Goal: Task Accomplishment & Management: Manage account settings

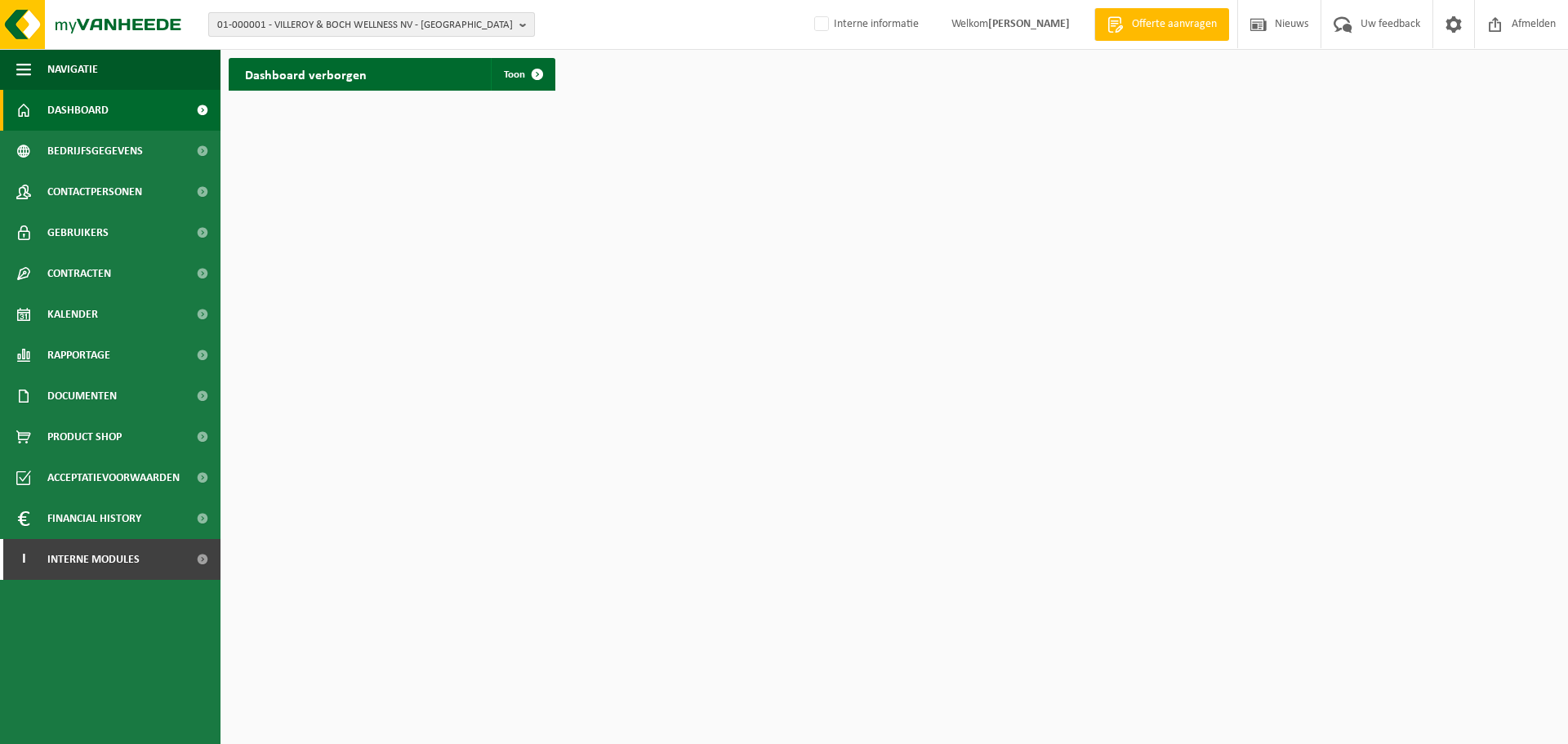
click at [364, 22] on span "01-000001 - VILLEROY & BOCH WELLNESS NV - ROESELARE" at bounding box center [365, 25] width 296 height 25
click at [353, 43] on input "text" at bounding box center [371, 51] width 318 height 20
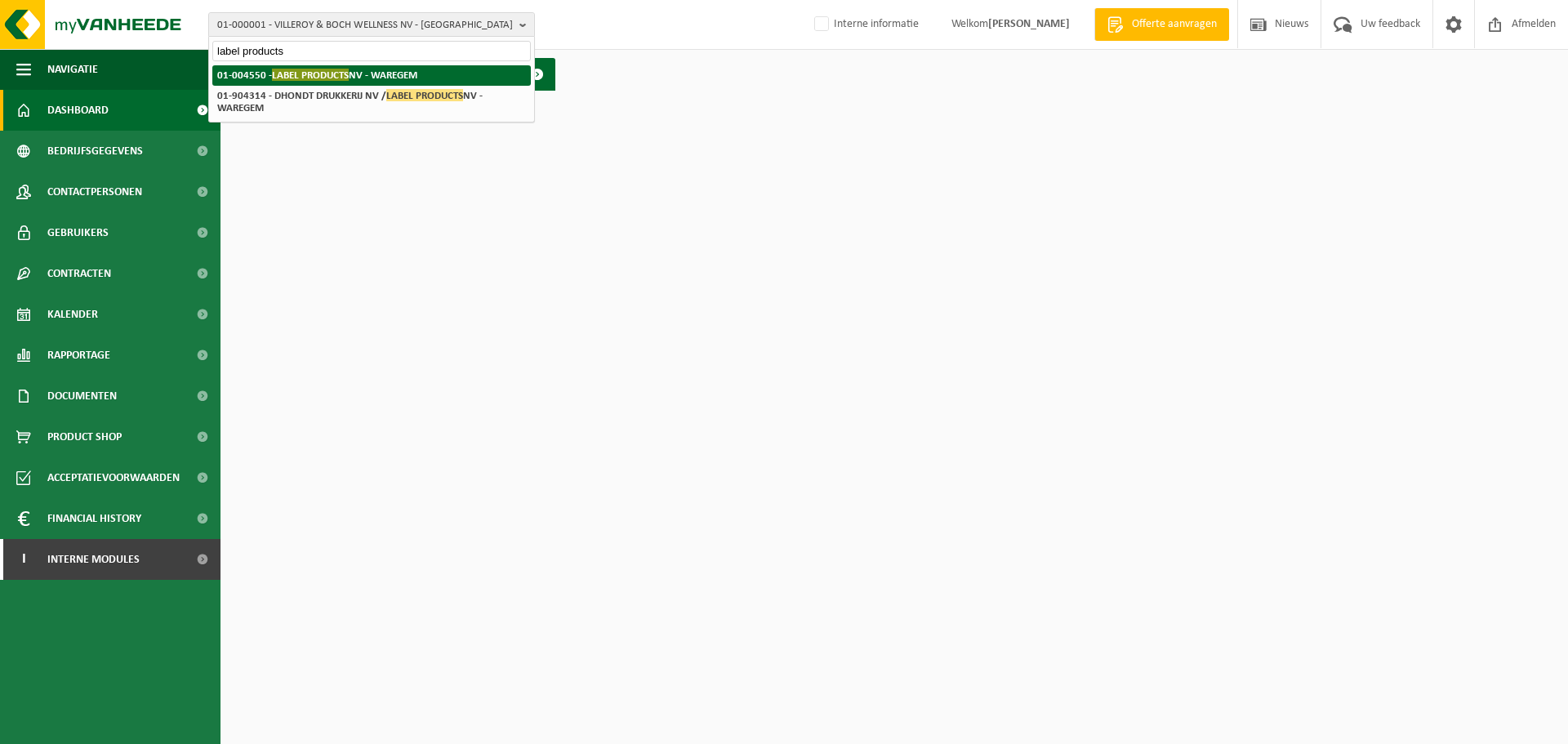
type input "label products"
click at [304, 78] on span "LABEL PRODUCTS" at bounding box center [310, 75] width 77 height 12
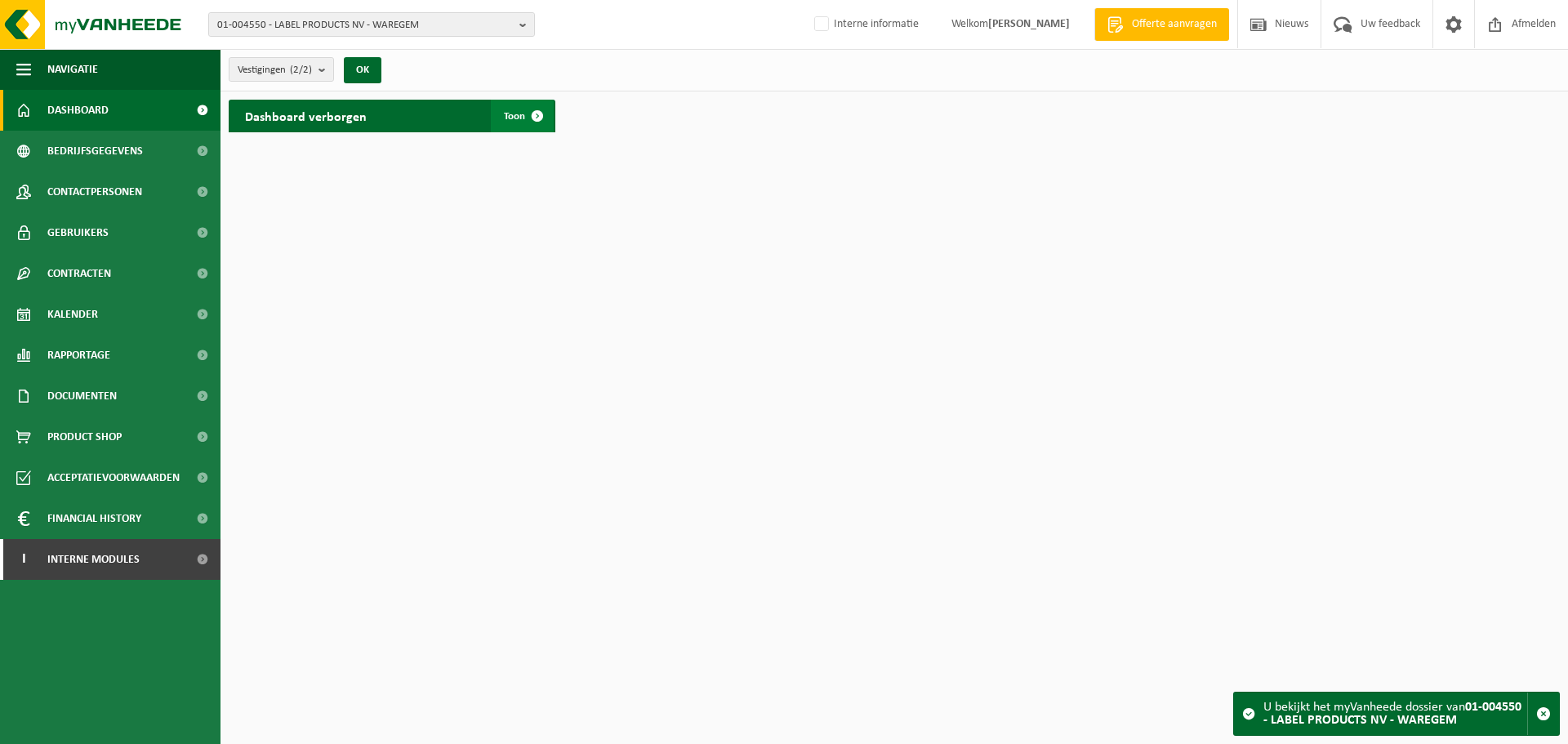
click at [546, 126] on span at bounding box center [537, 116] width 33 height 33
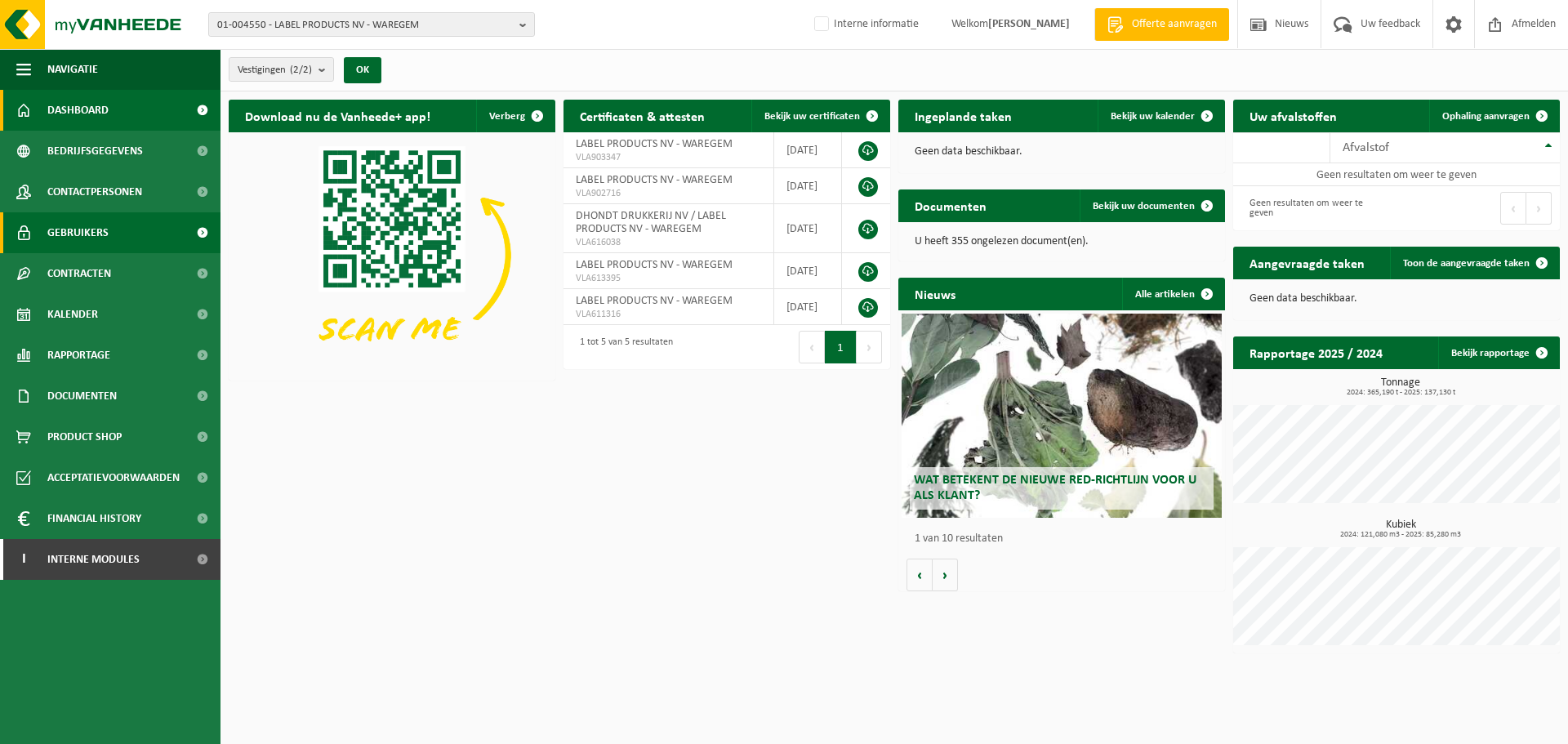
click at [97, 230] on span "Gebruikers" at bounding box center [78, 232] width 61 height 41
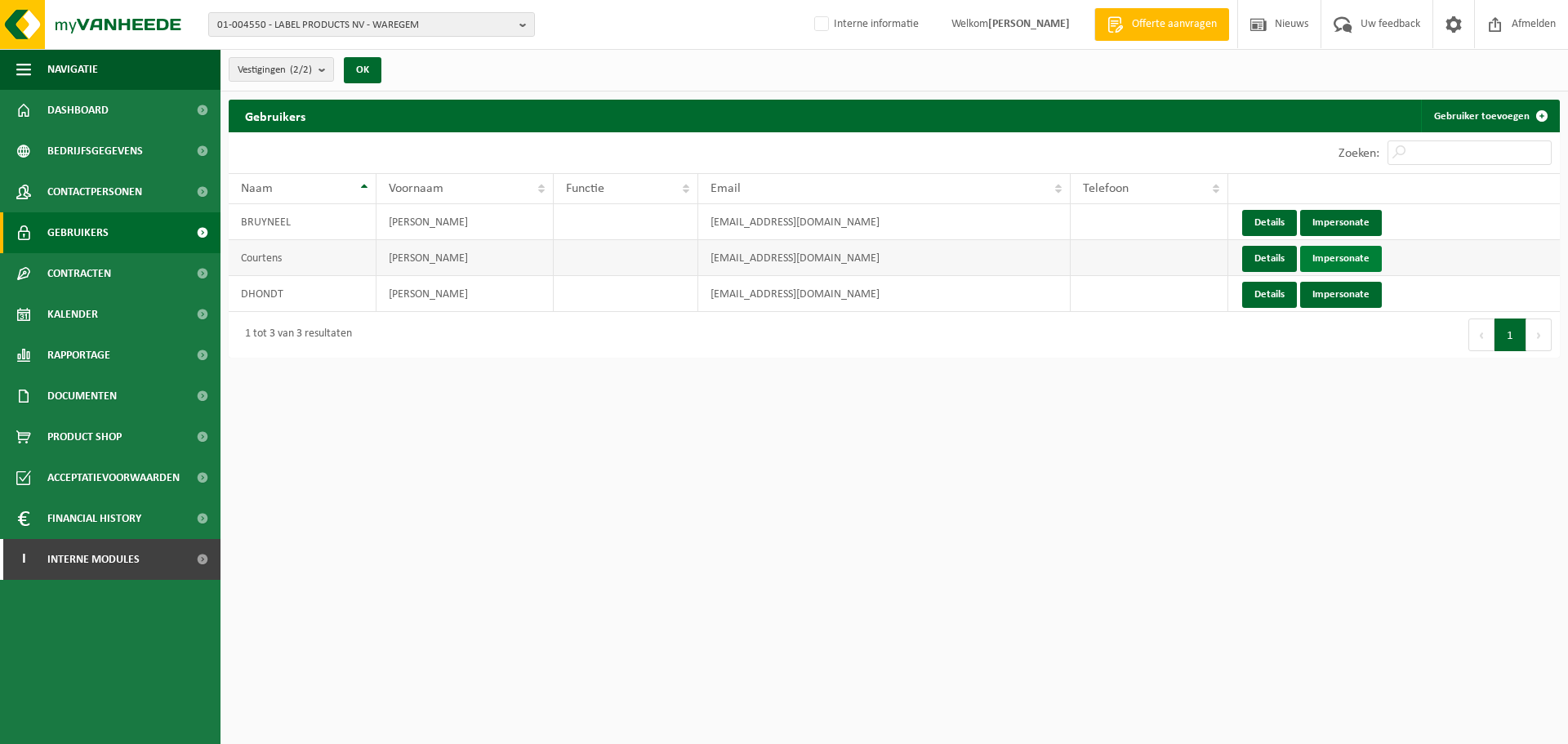
click at [1344, 255] on link "Impersonate" at bounding box center [1341, 259] width 82 height 26
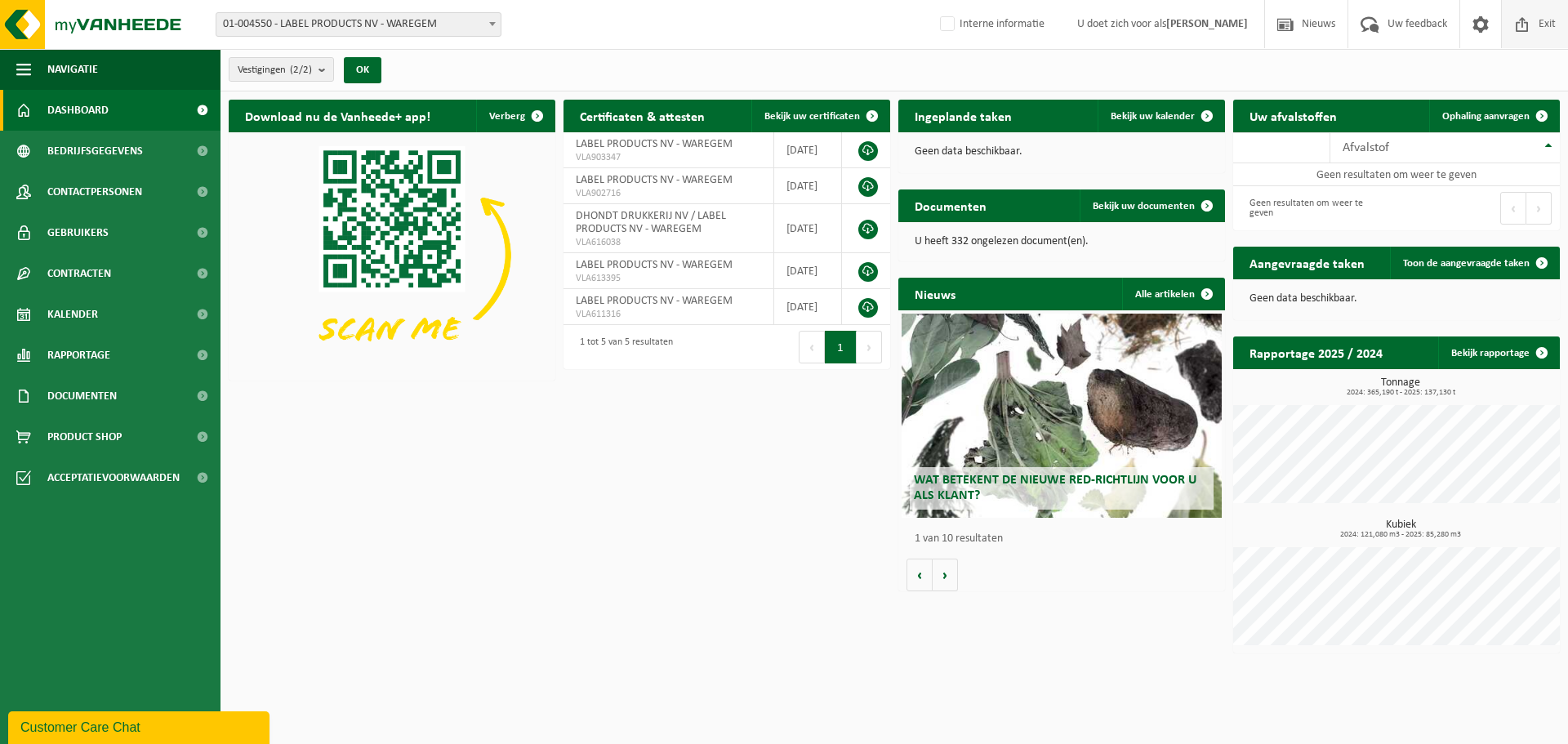
click at [1537, 19] on span "Exit" at bounding box center [1546, 24] width 25 height 48
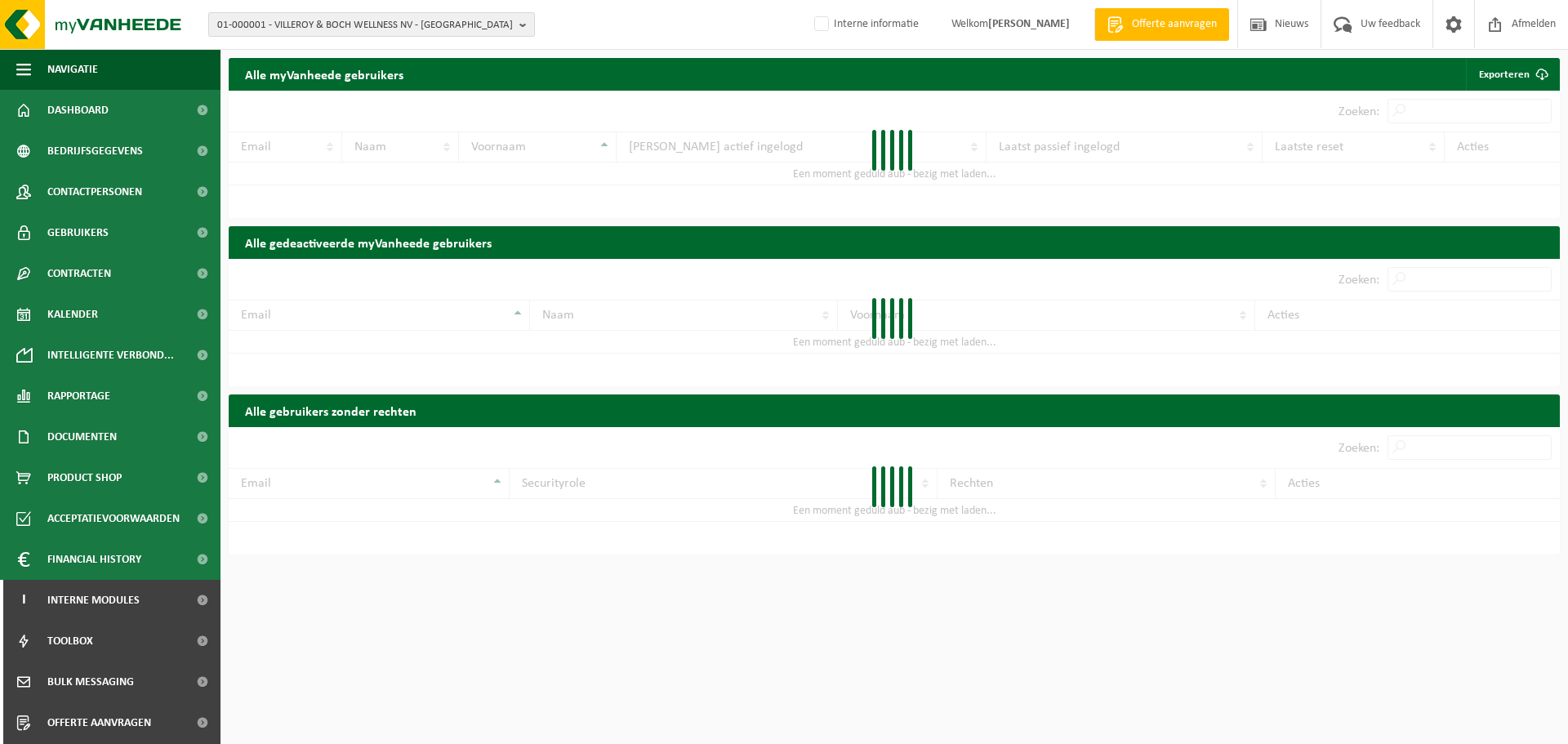
click at [350, 25] on span "01-000001 - VILLEROY & BOCH WELLNESS NV - [GEOGRAPHIC_DATA]" at bounding box center [365, 25] width 296 height 25
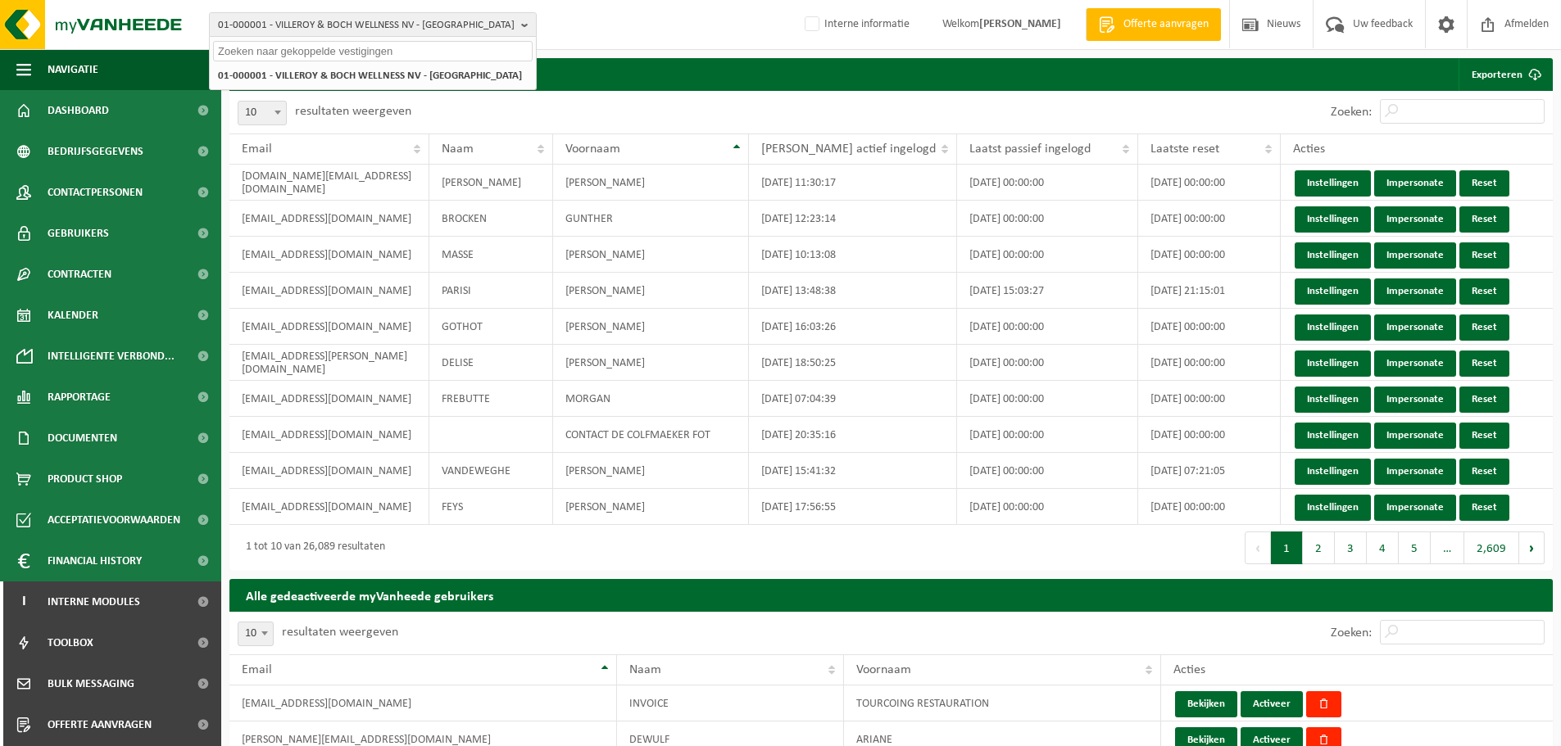
click at [339, 51] on input "text" at bounding box center [372, 51] width 319 height 20
type input "01-004550"
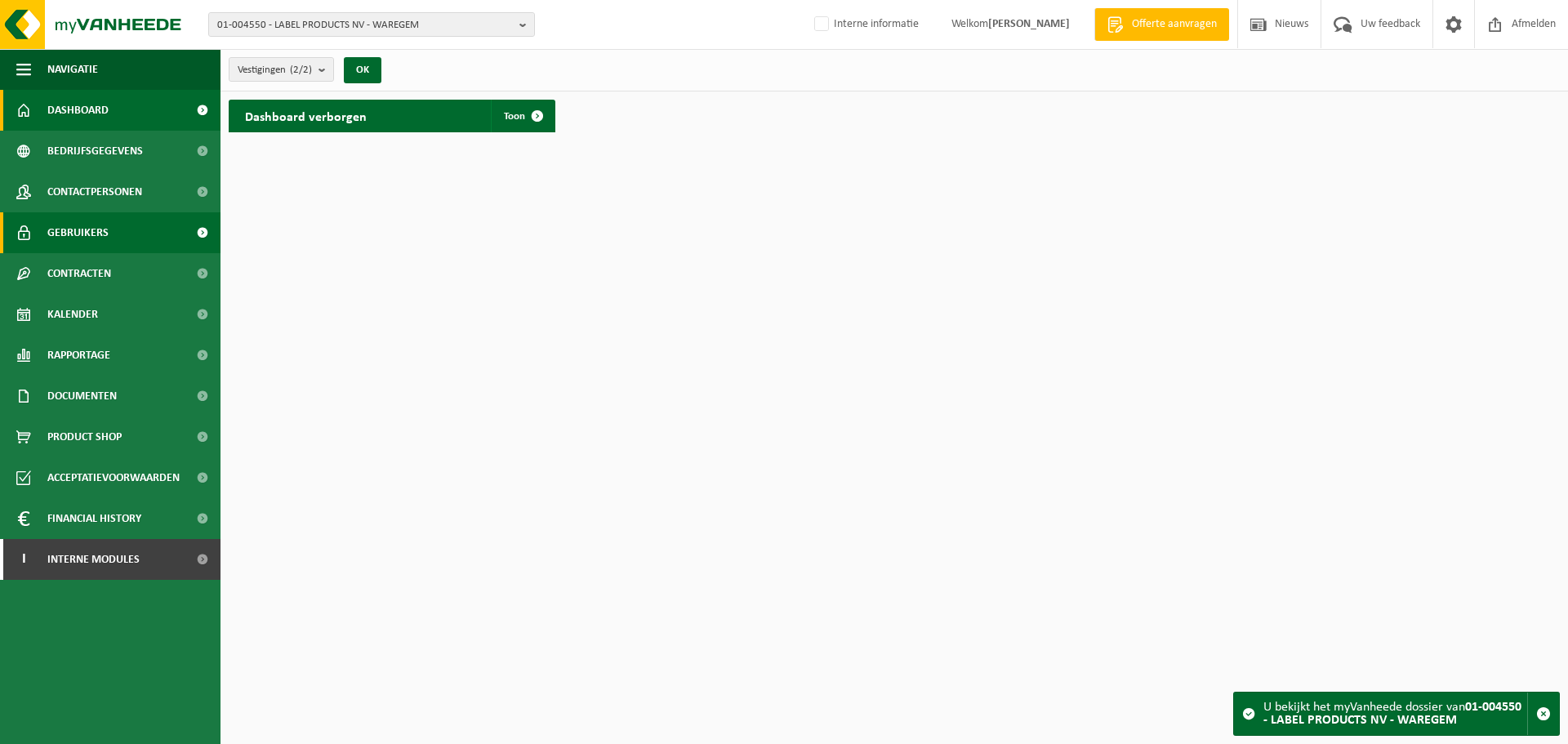
click at [110, 232] on link "Gebruikers" at bounding box center [110, 232] width 220 height 41
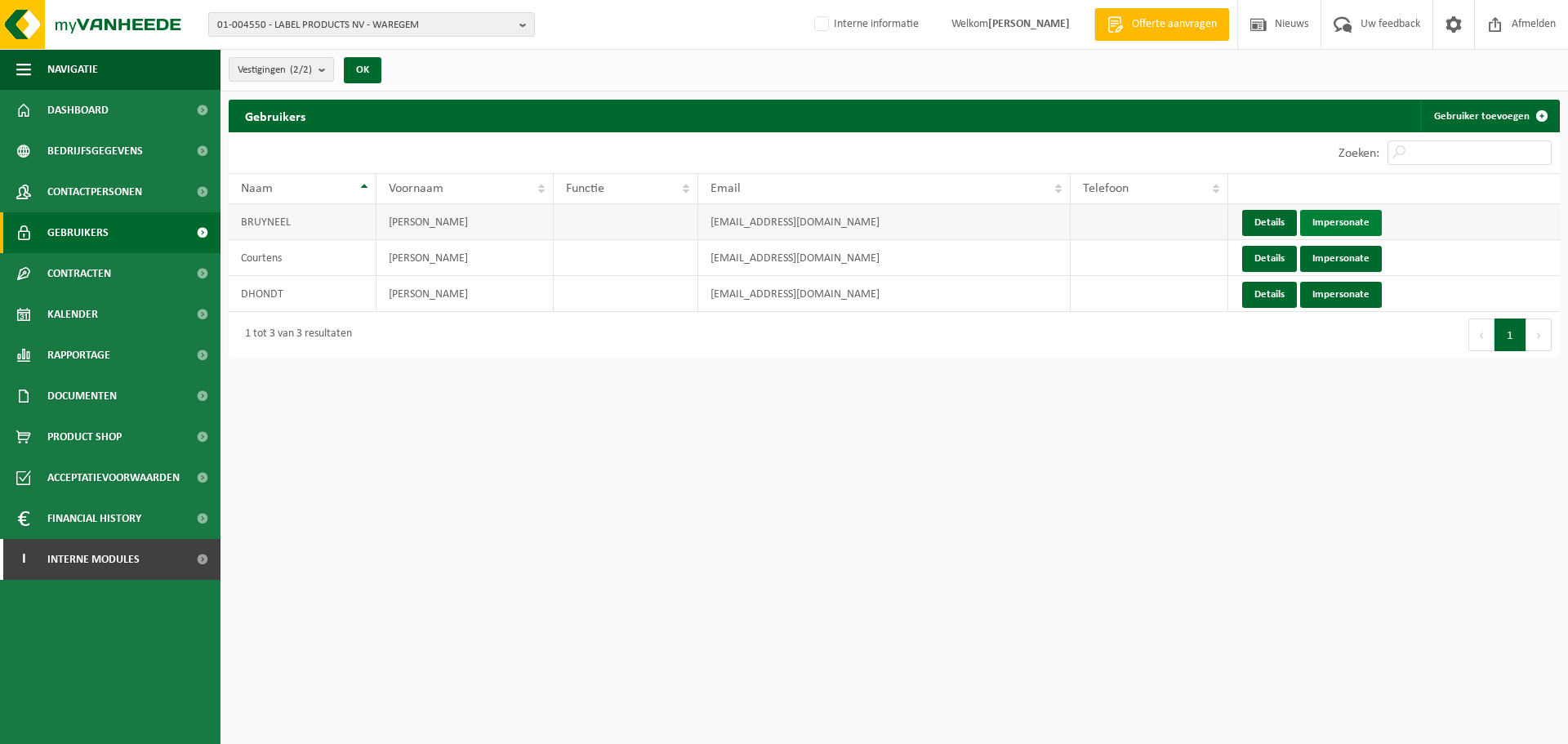
click at [1327, 226] on link "Impersonate" at bounding box center [1341, 223] width 82 height 26
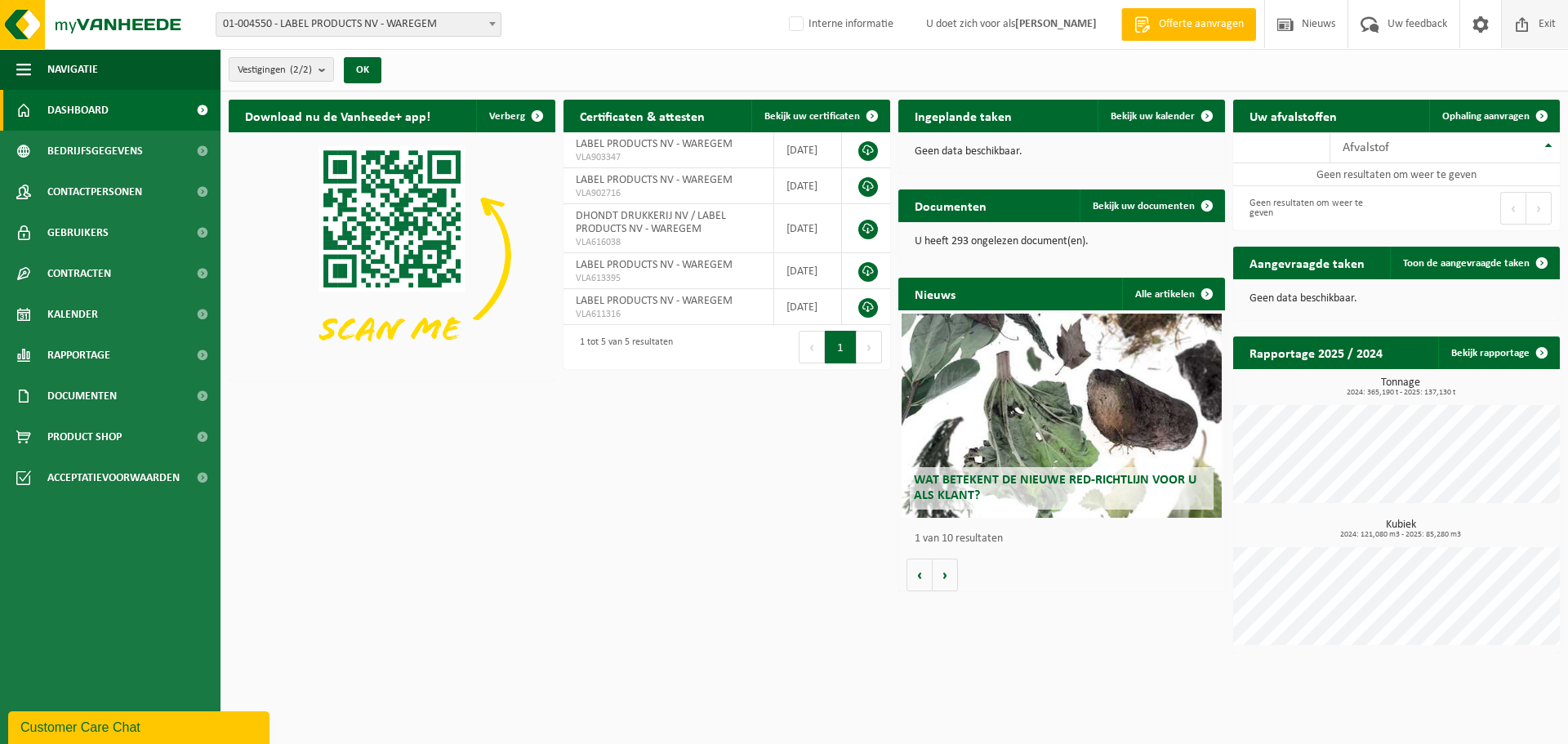
click at [1524, 29] on span at bounding box center [1522, 24] width 25 height 48
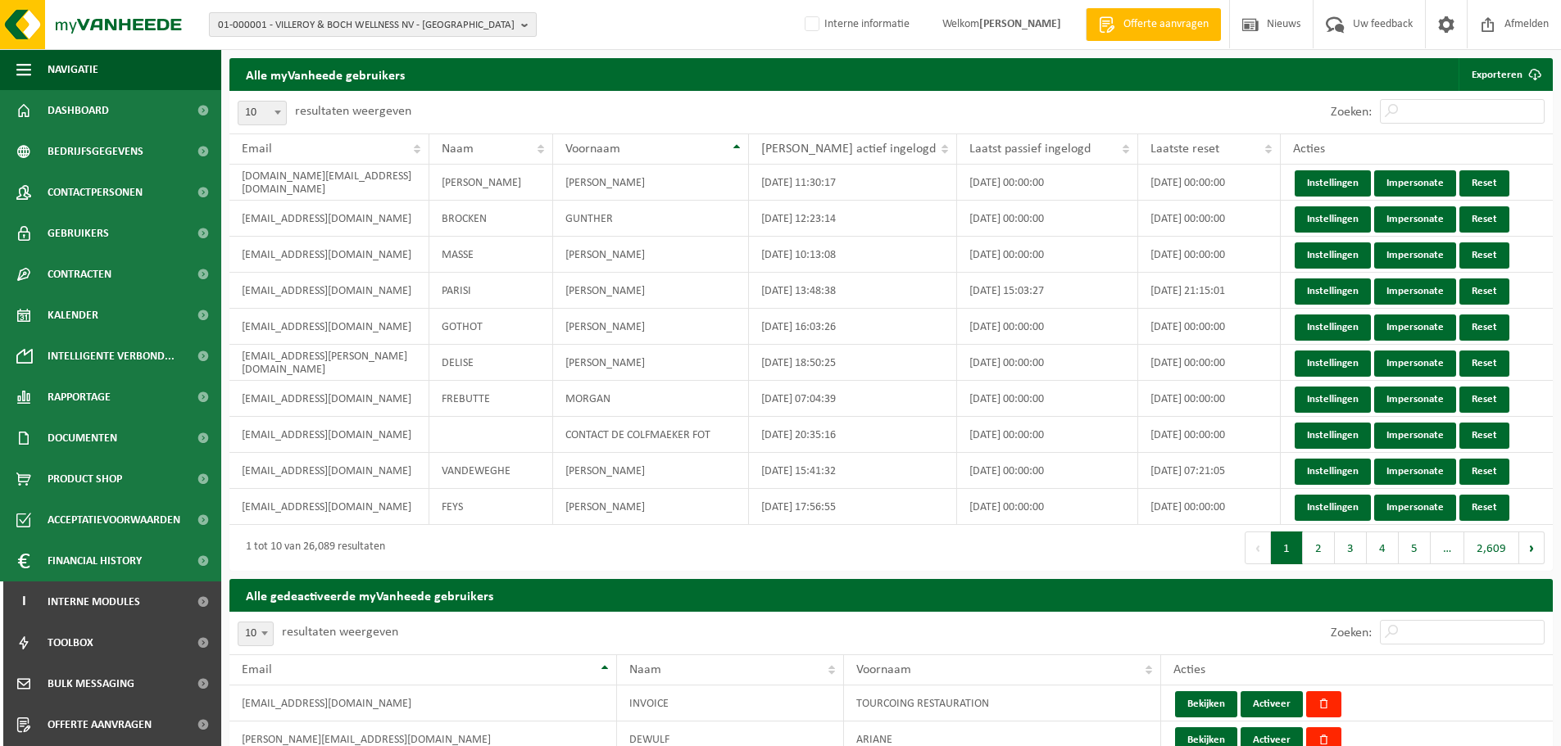
click at [469, 29] on span "01-000001 - VILLEROY & BOCH WELLNESS NV - ROESELARE" at bounding box center [366, 25] width 297 height 25
click at [428, 50] on input "text" at bounding box center [372, 51] width 319 height 20
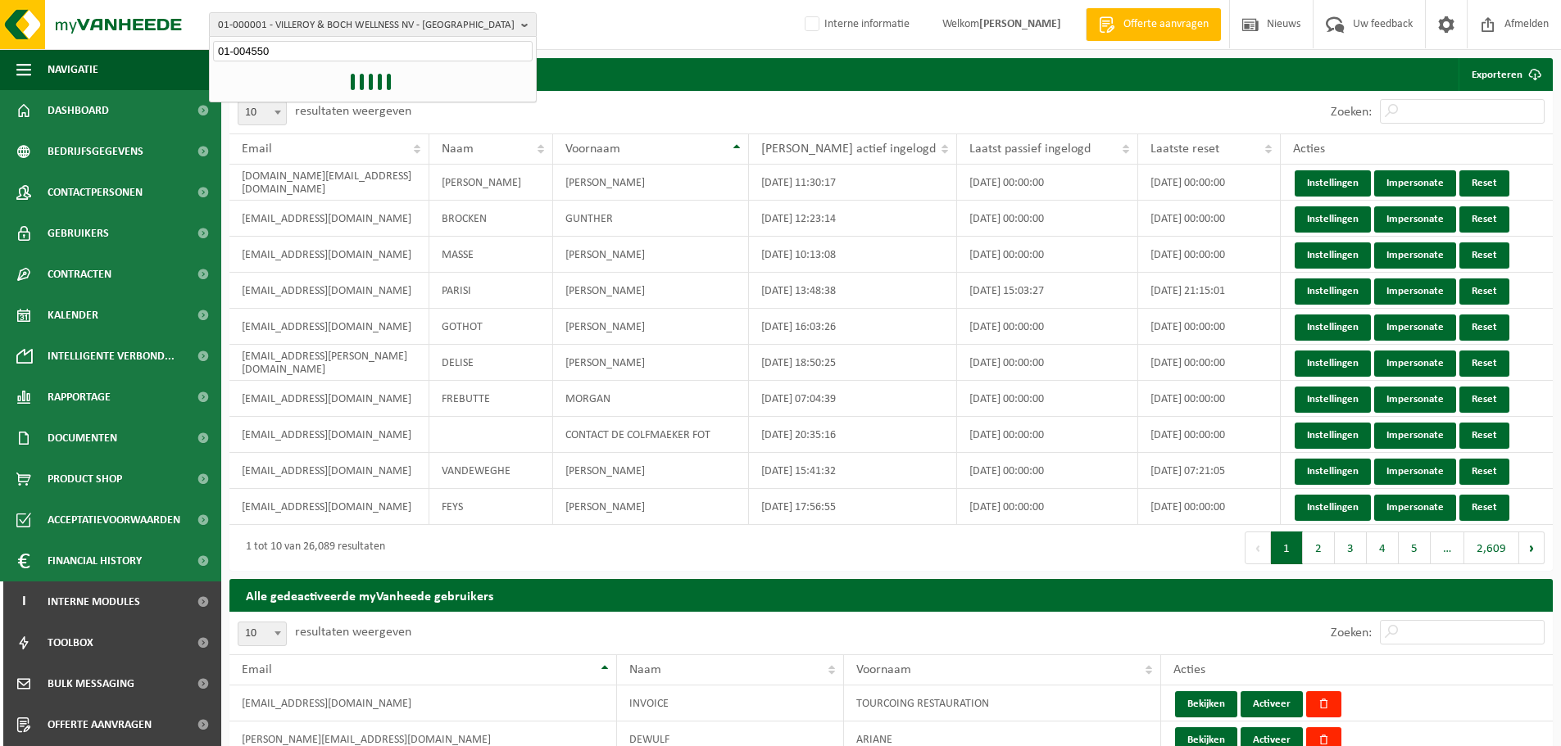
type input "01-004550"
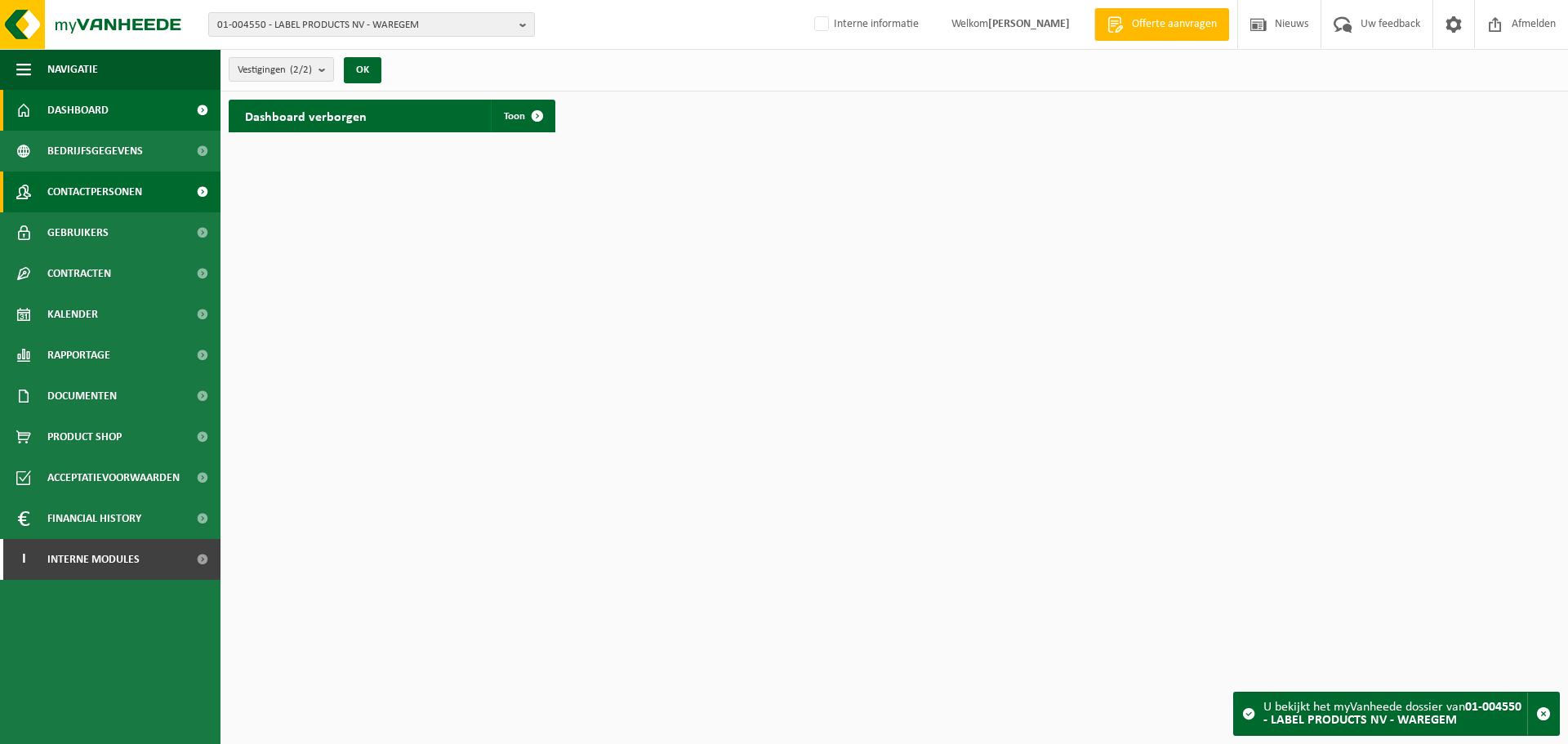
drag, startPoint x: 111, startPoint y: 191, endPoint x: 124, endPoint y: 184, distance: 14.8
click at [112, 190] on span "Contactpersonen" at bounding box center [95, 191] width 95 height 41
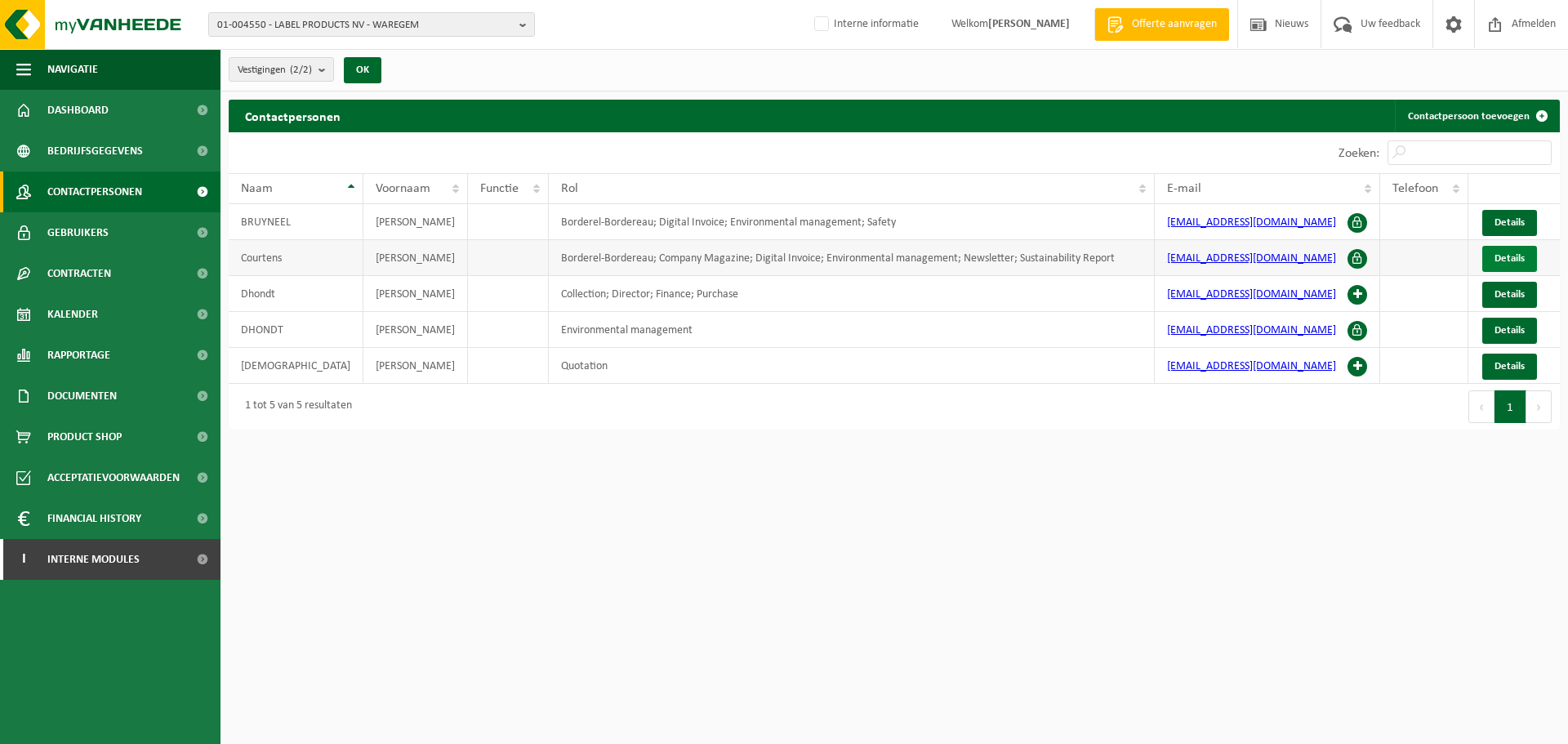
click at [1506, 259] on span "Details" at bounding box center [1509, 258] width 30 height 11
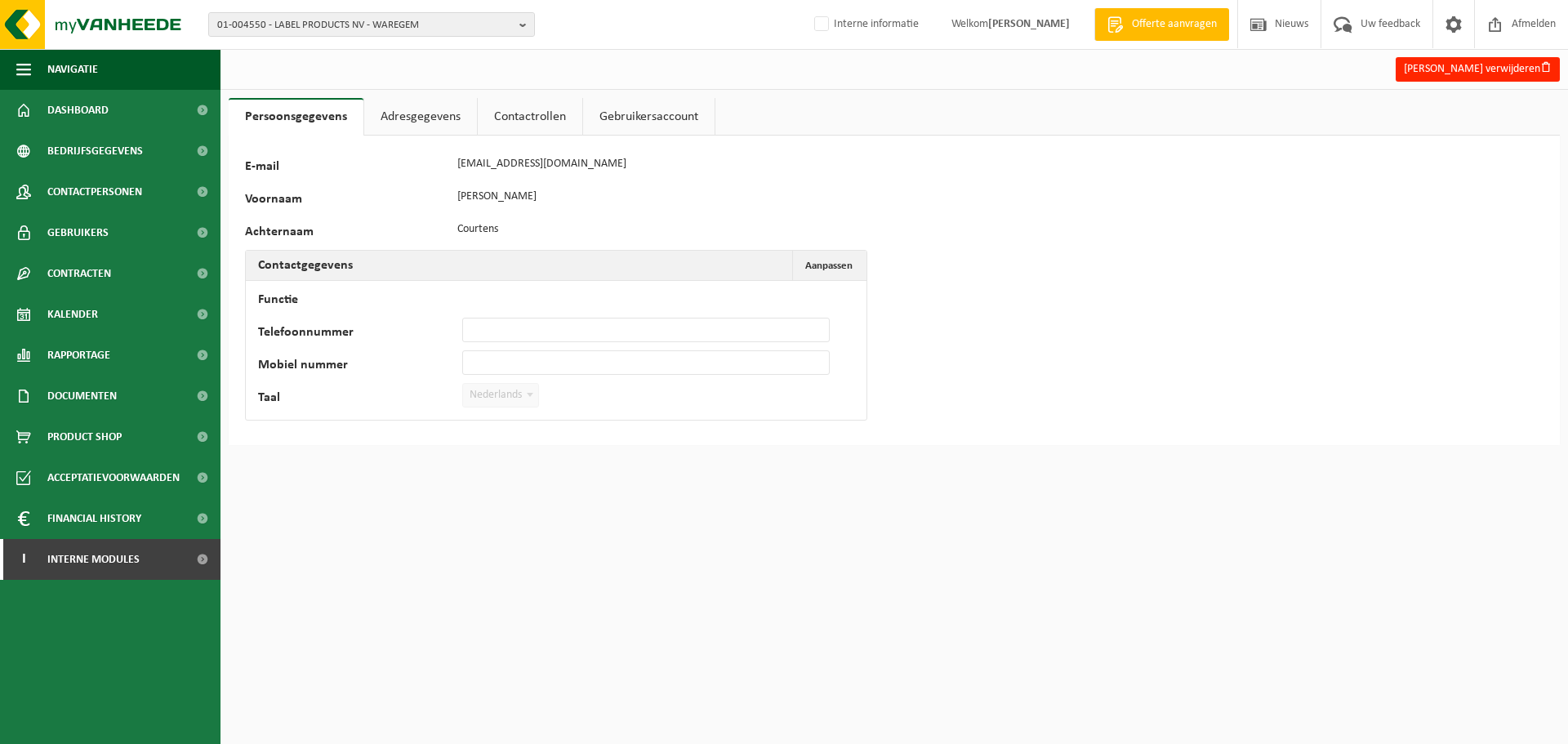
click at [417, 111] on link "Adresgegevens" at bounding box center [420, 117] width 113 height 38
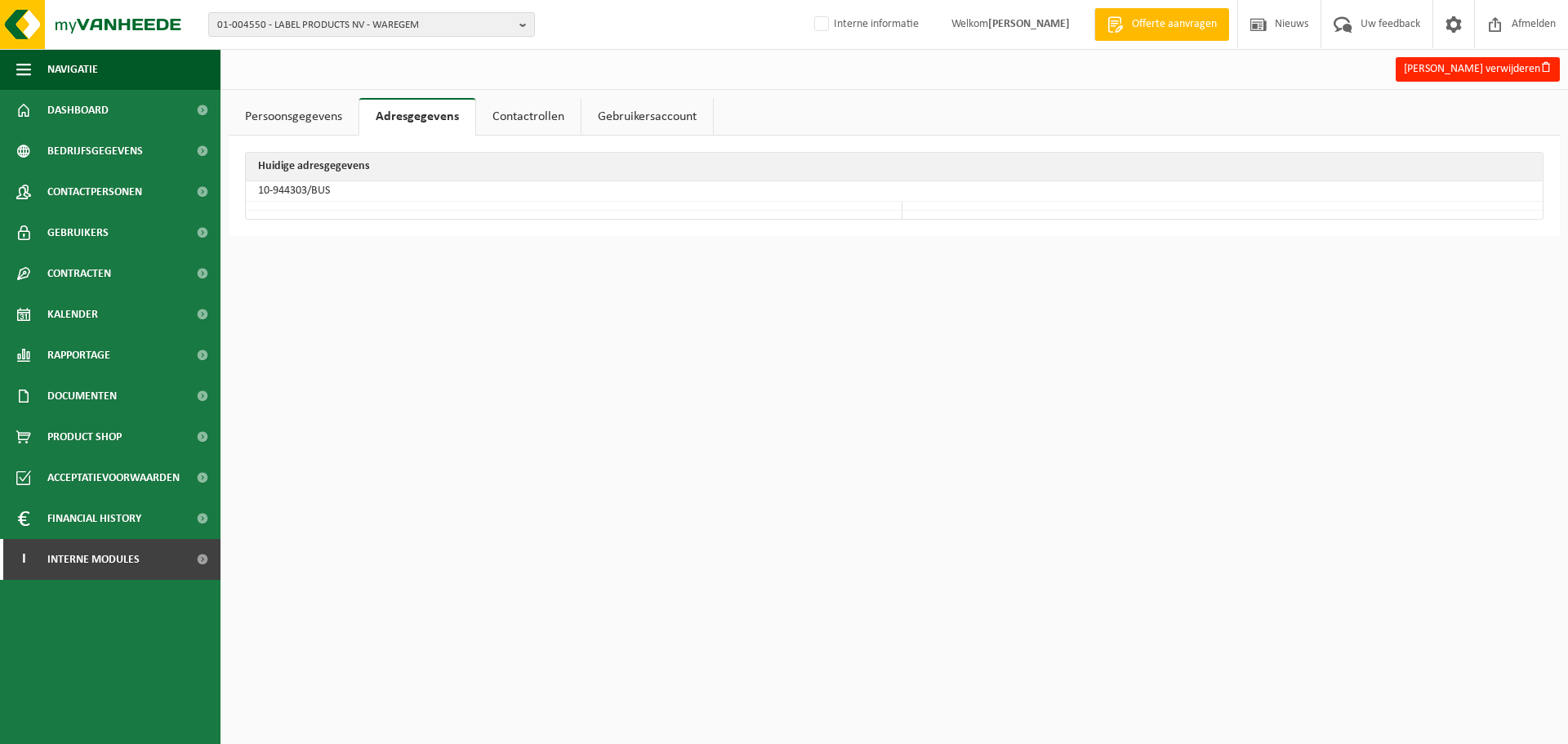
click at [515, 115] on link "Contactrollen" at bounding box center [528, 117] width 105 height 38
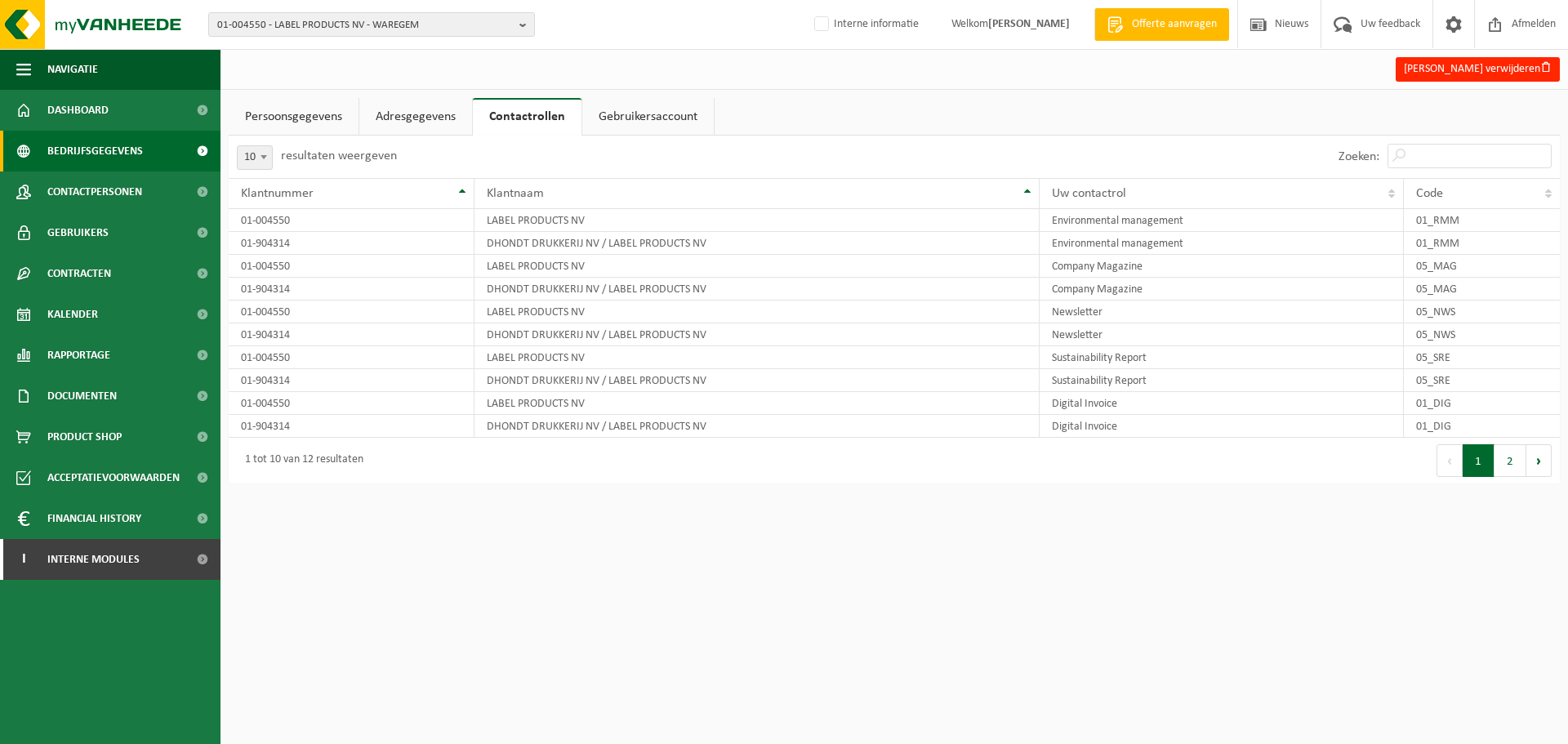
click at [120, 151] on span "Bedrijfsgegevens" at bounding box center [96, 151] width 96 height 41
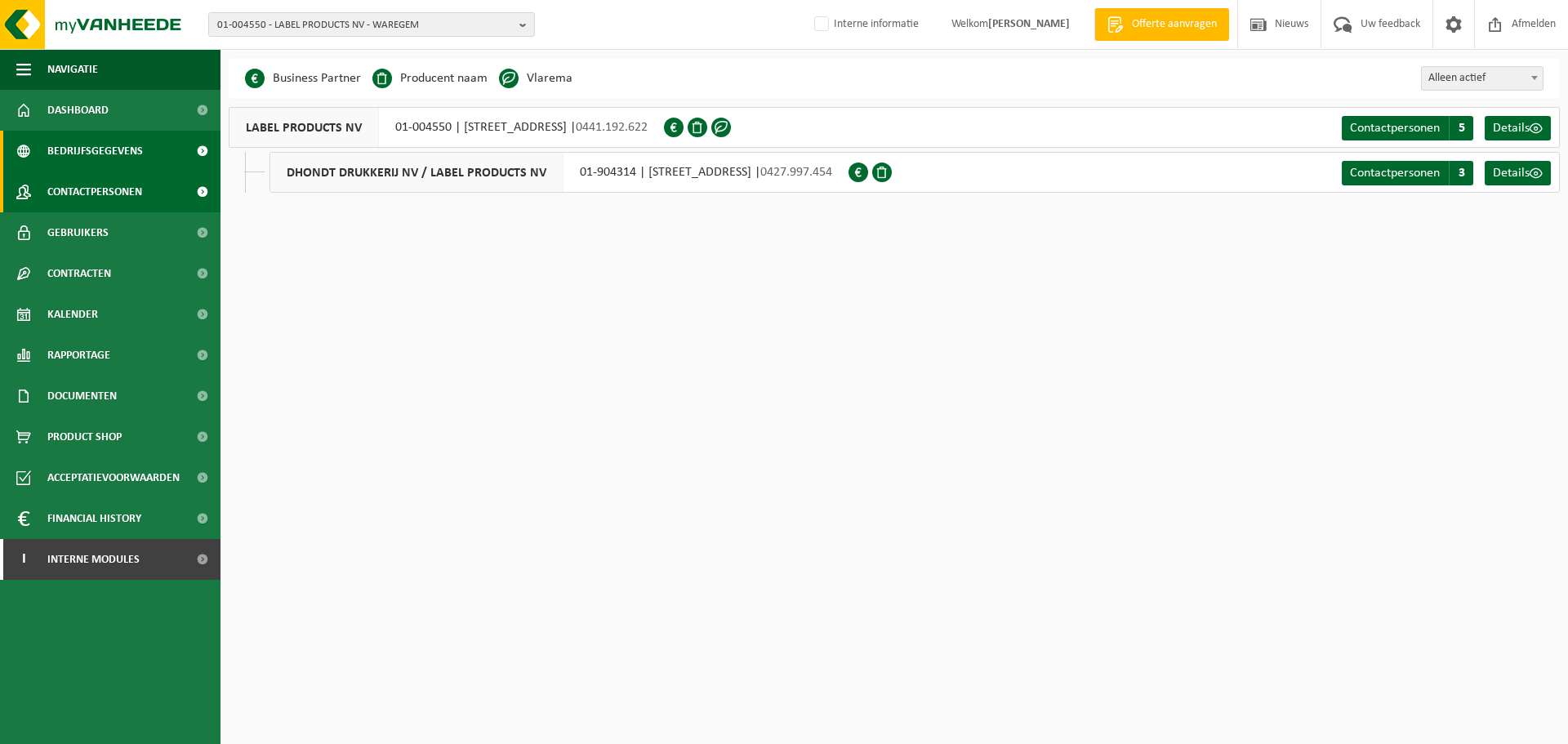
click at [122, 192] on span "Contactpersonen" at bounding box center [95, 191] width 95 height 41
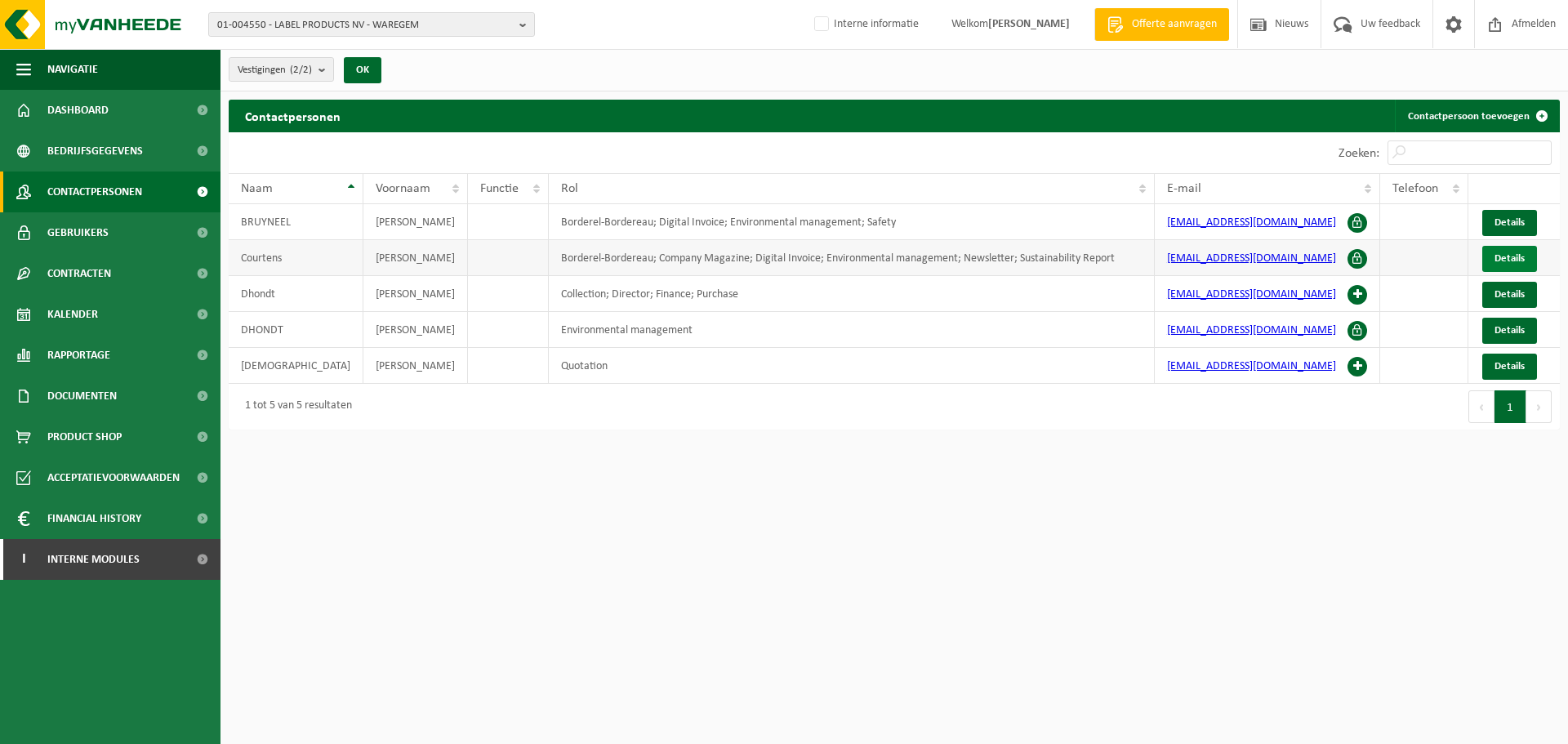
click at [1510, 255] on span "Details" at bounding box center [1509, 258] width 30 height 11
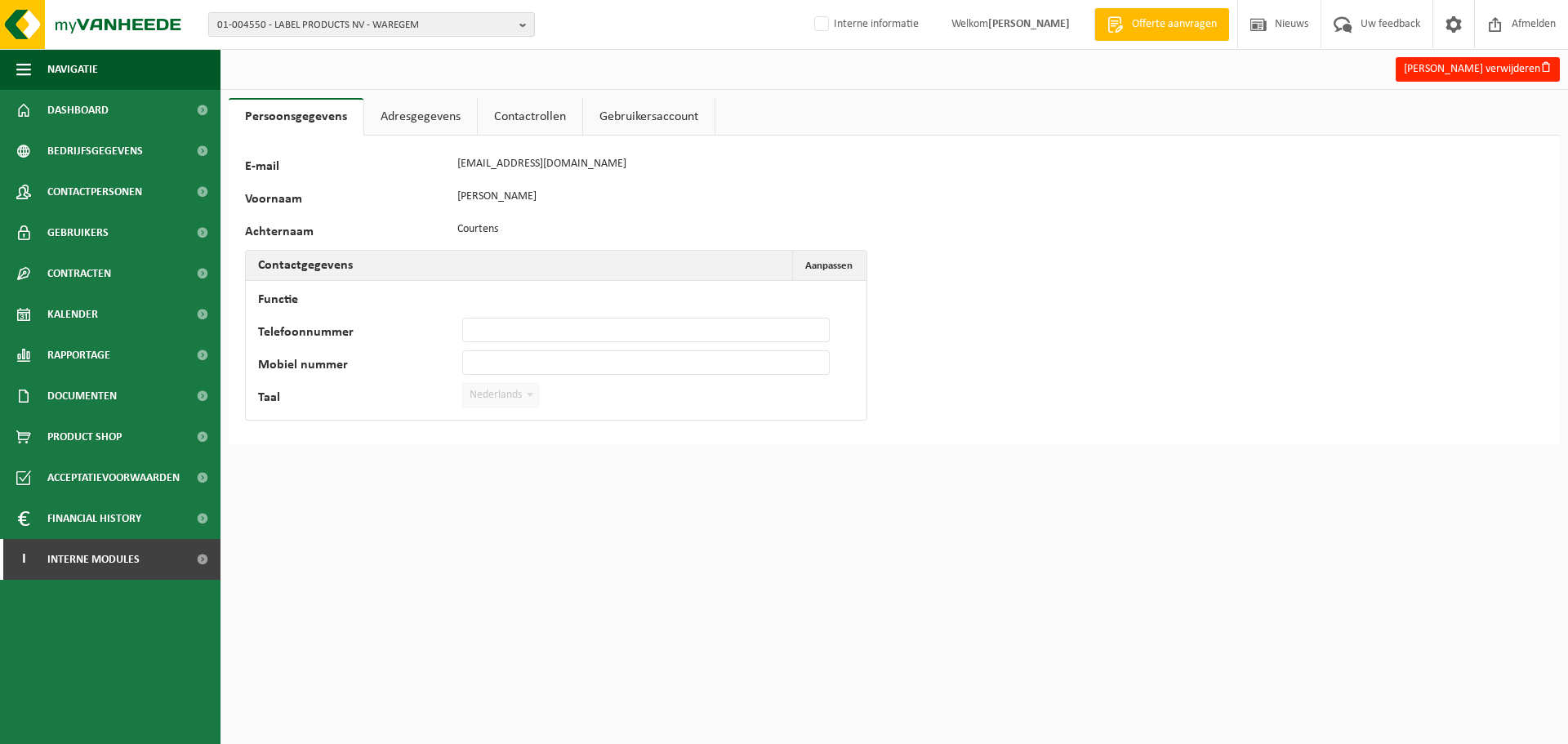
click at [533, 114] on link "Contactrollen" at bounding box center [529, 117] width 105 height 38
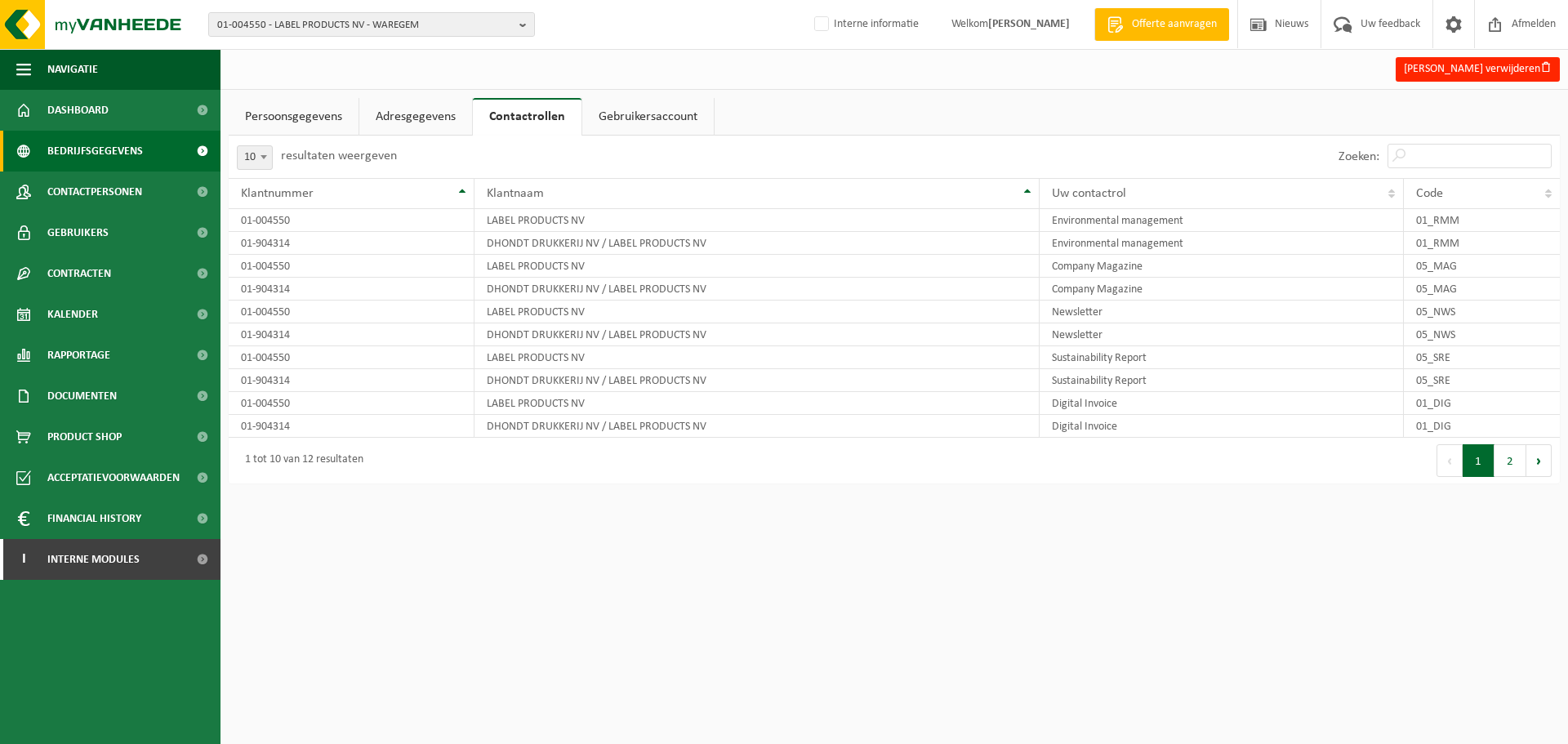
click at [132, 150] on span "Bedrijfsgegevens" at bounding box center [96, 151] width 96 height 41
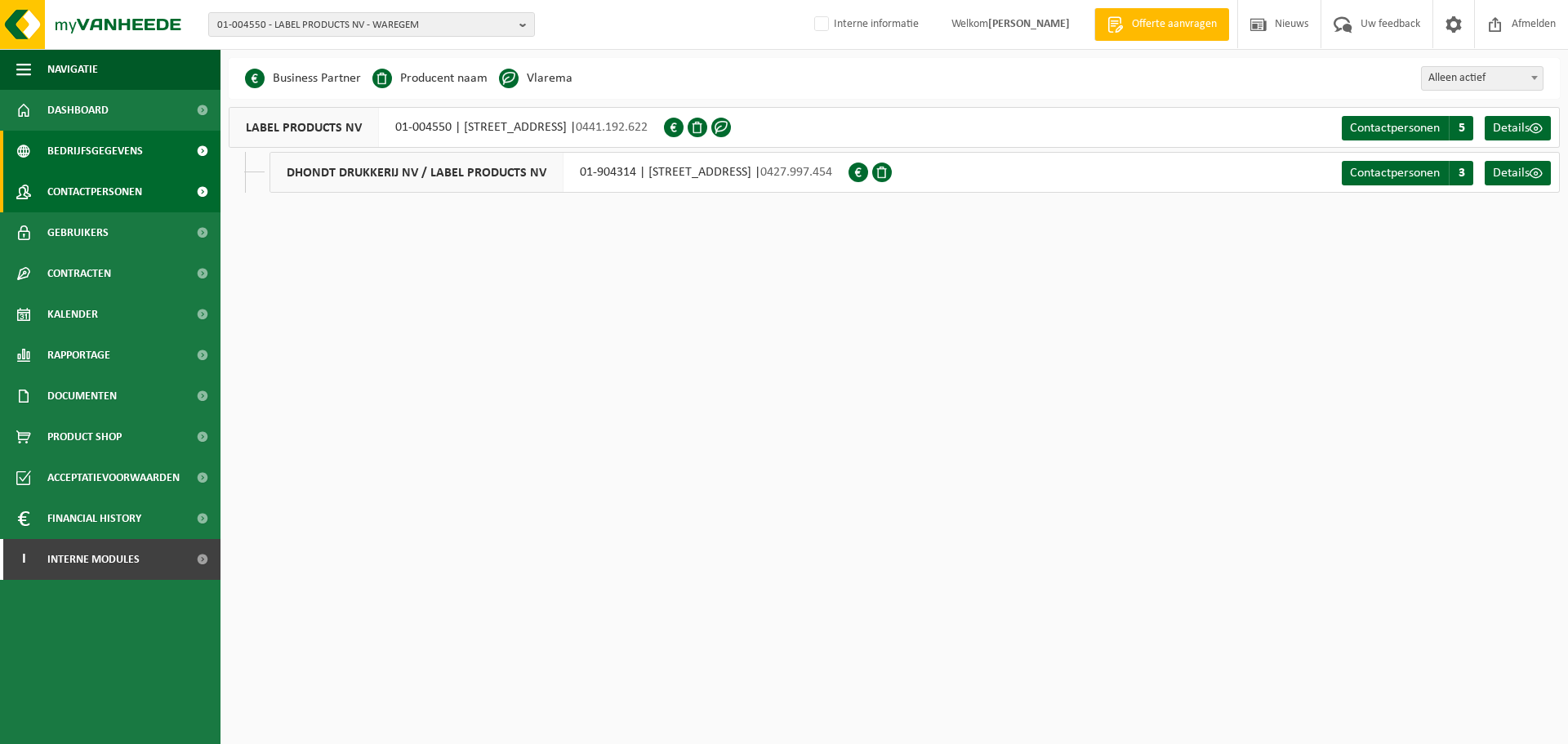
click at [117, 192] on span "Contactpersonen" at bounding box center [95, 191] width 95 height 41
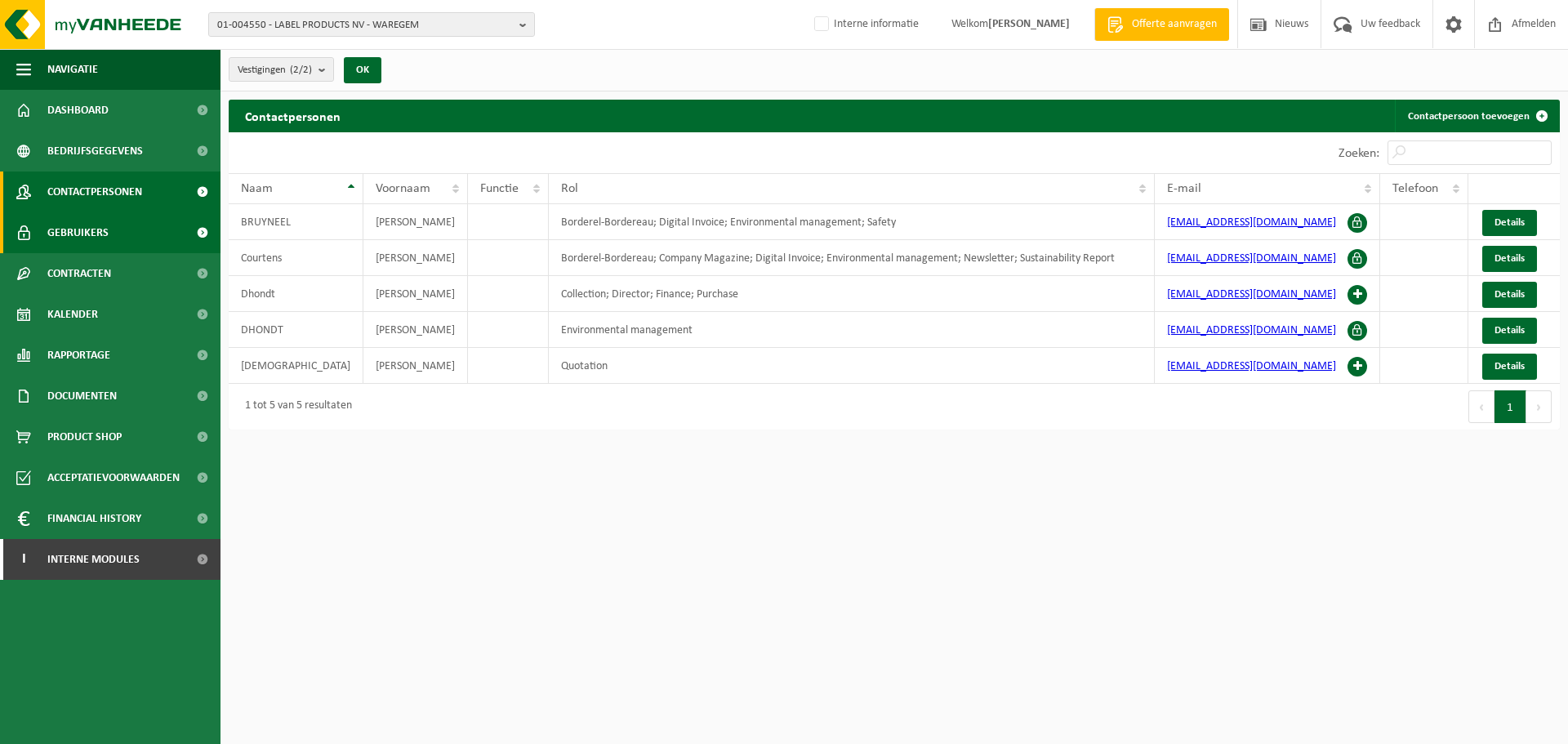
click at [118, 233] on link "Gebruikers" at bounding box center [110, 232] width 220 height 41
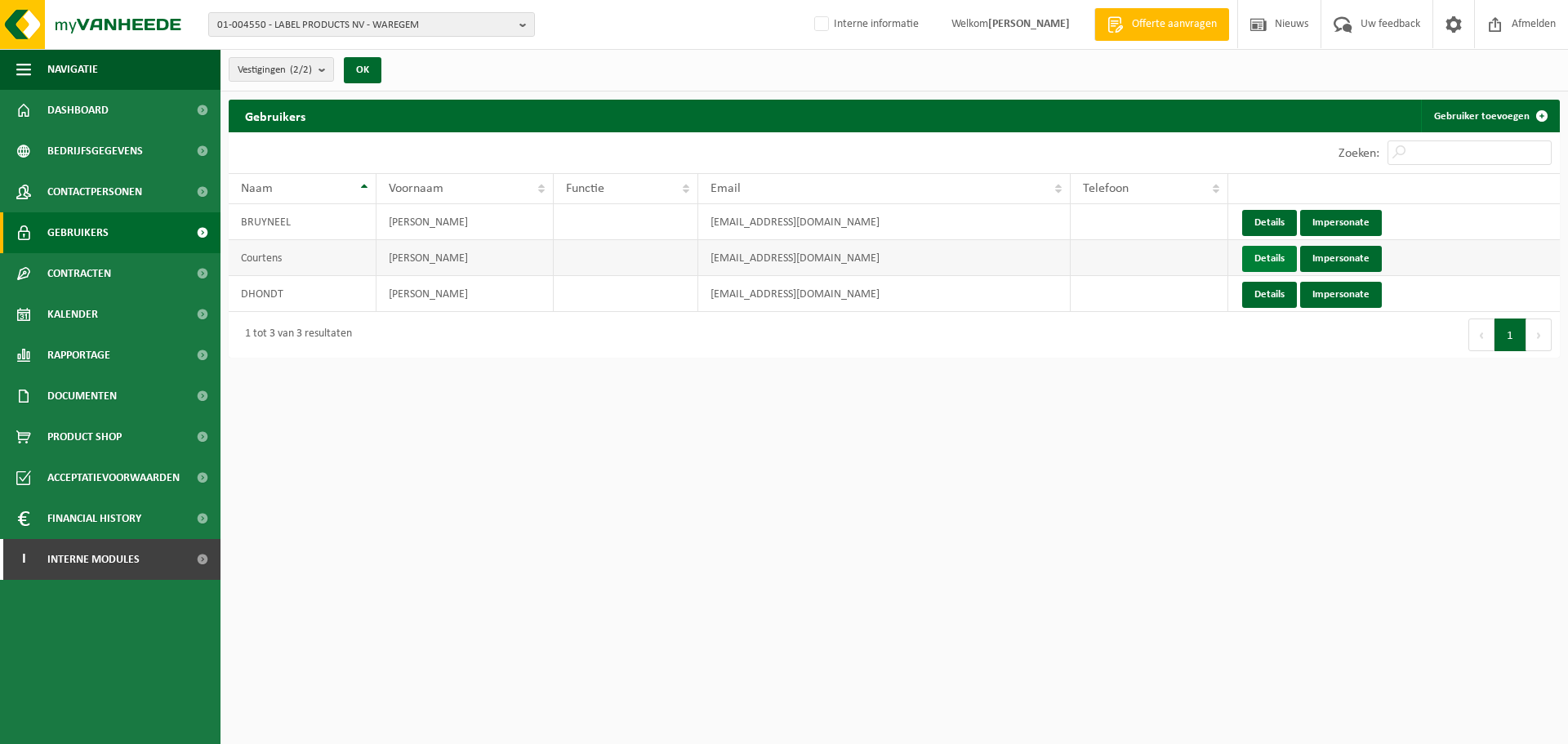
click at [1259, 258] on link "Details" at bounding box center [1269, 259] width 55 height 26
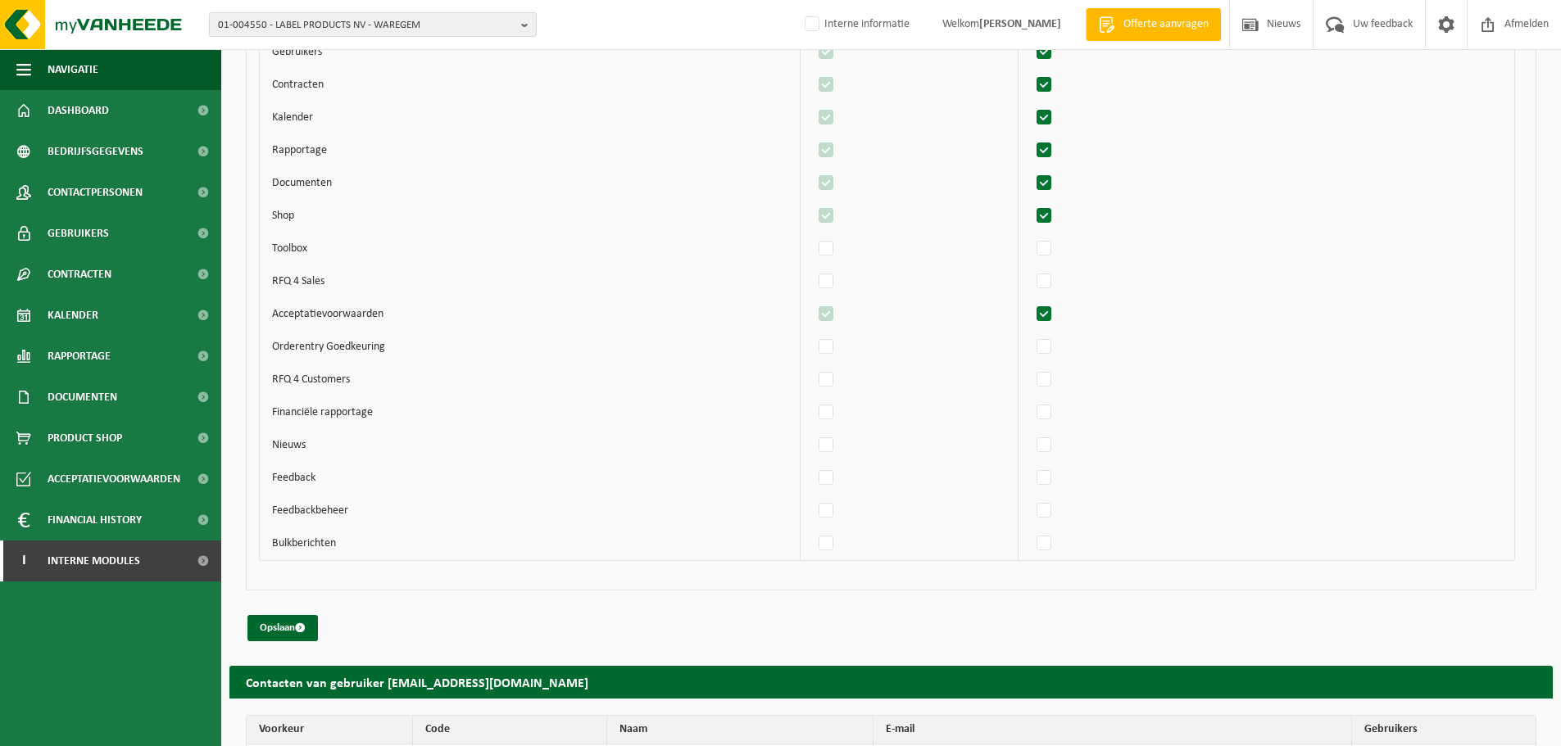
scroll to position [1081, 0]
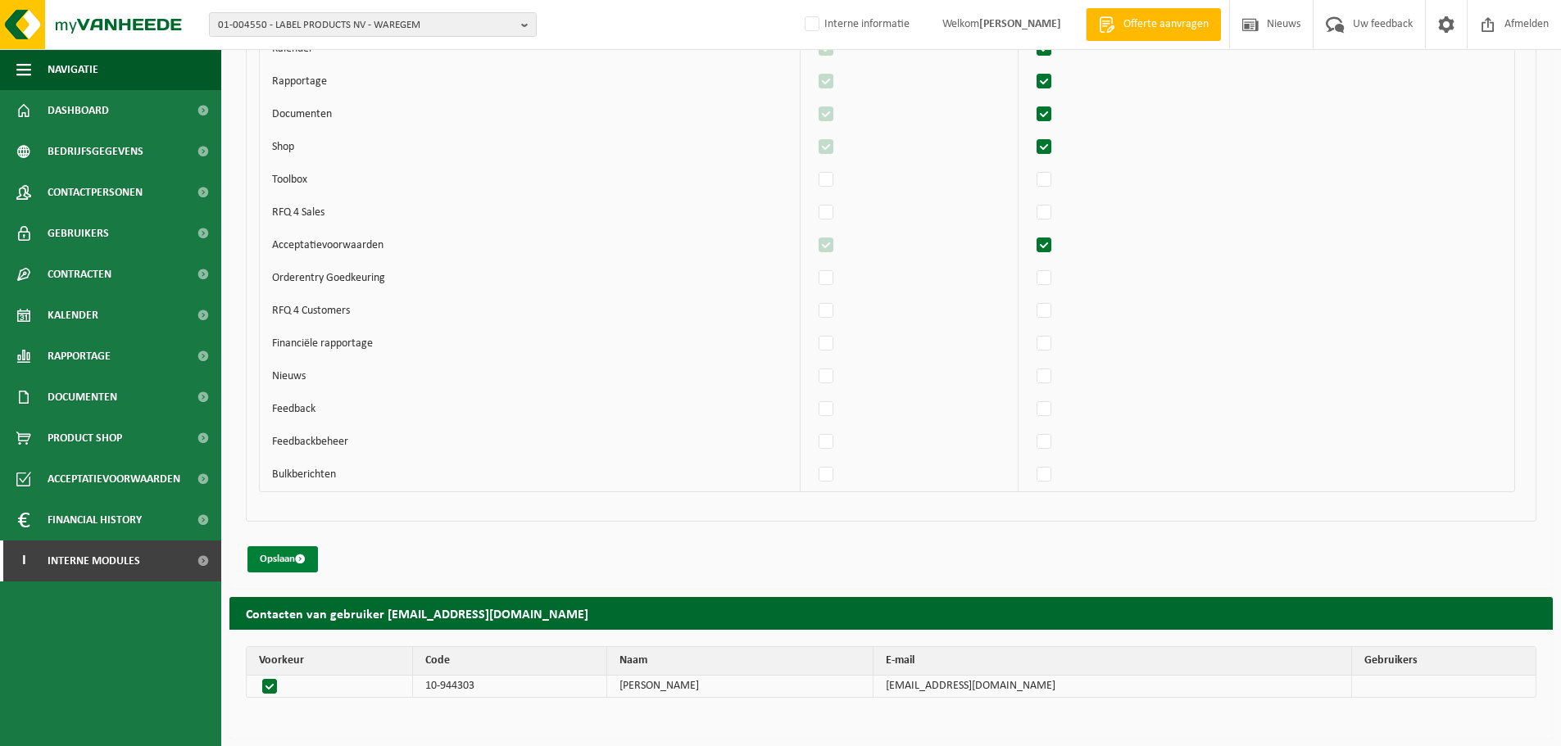
click at [283, 553] on button "Opslaan" at bounding box center [282, 559] width 70 height 26
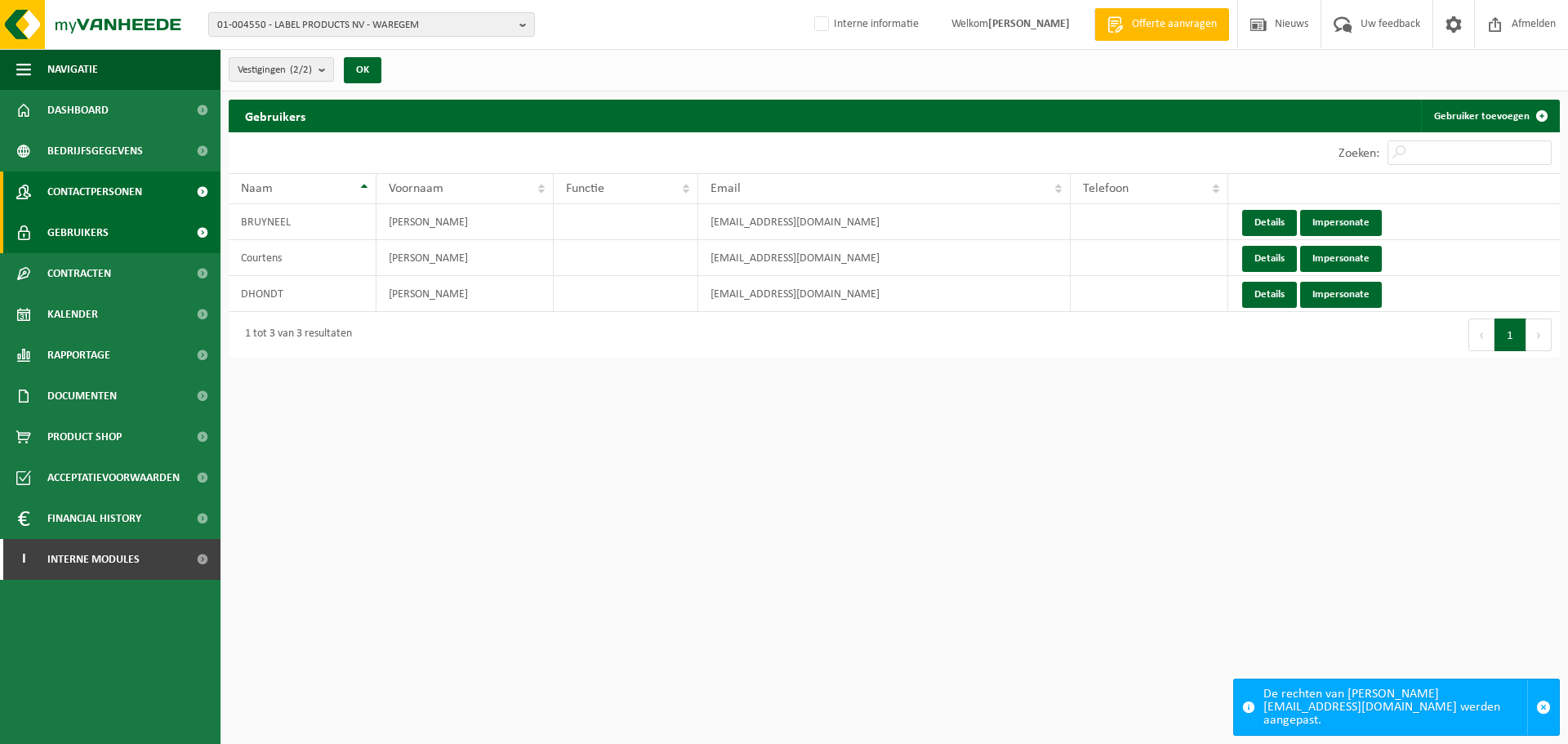
click at [111, 192] on span "Contactpersonen" at bounding box center [95, 191] width 95 height 41
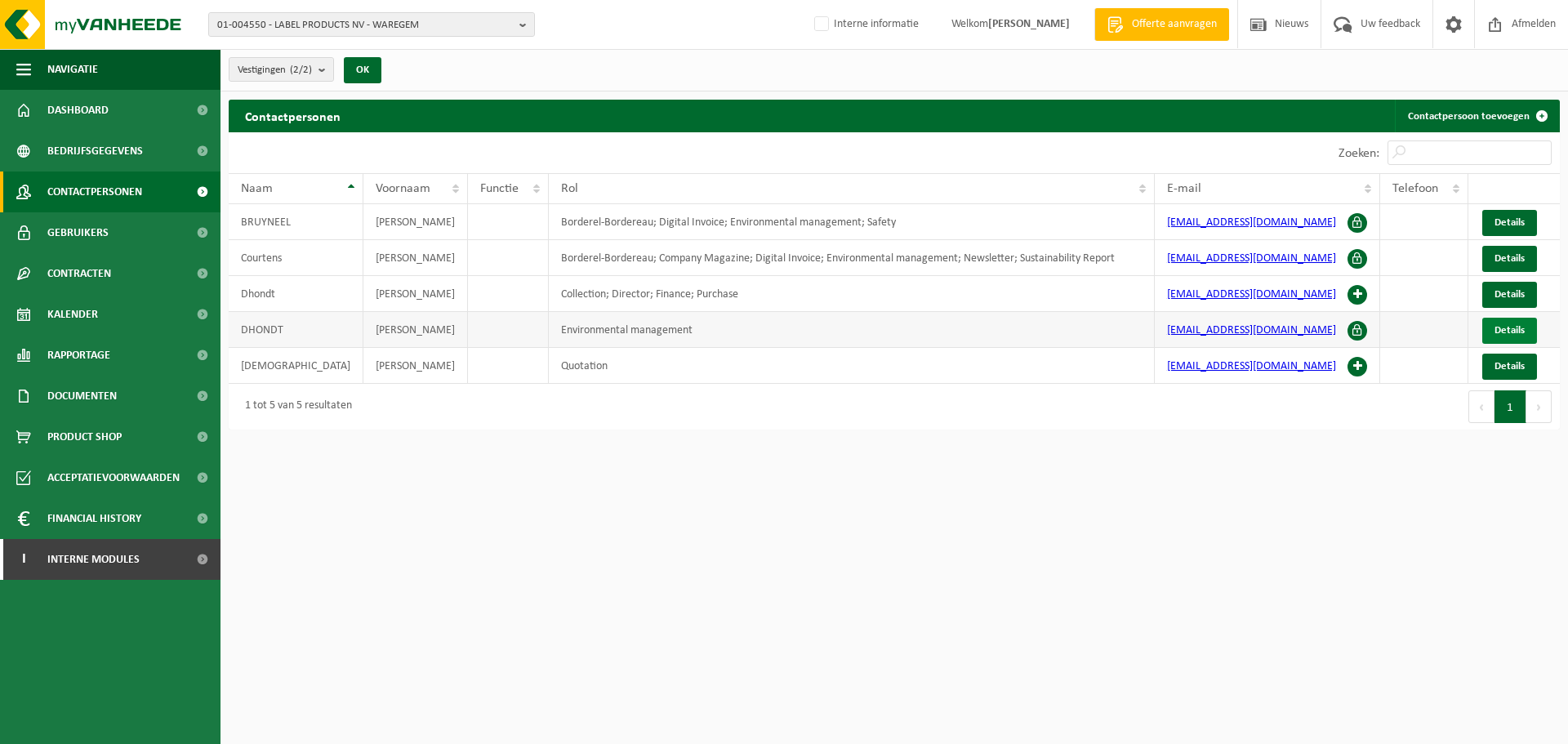
click at [1485, 329] on link "Details" at bounding box center [1509, 331] width 55 height 26
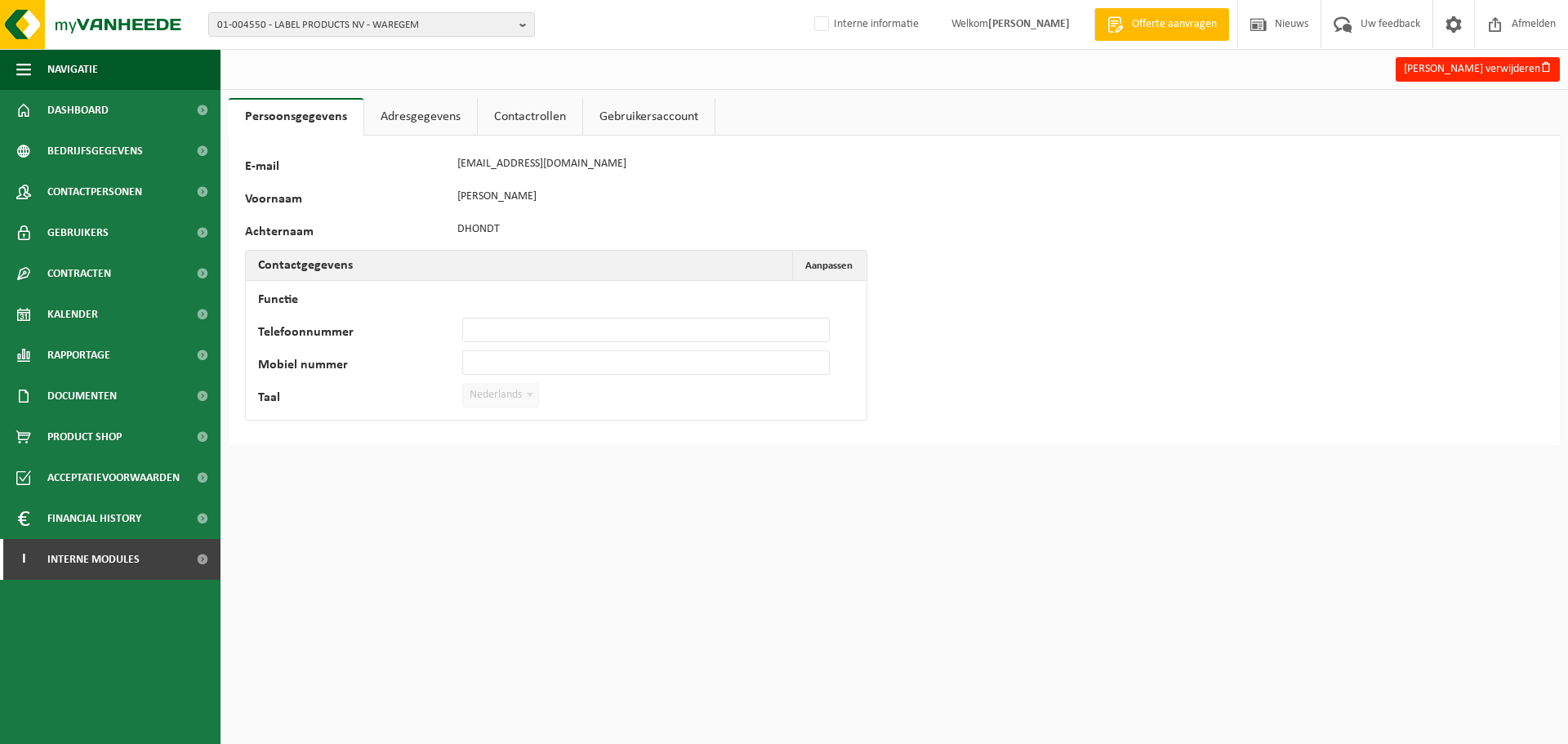
click at [522, 115] on link "Contactrollen" at bounding box center [529, 117] width 105 height 38
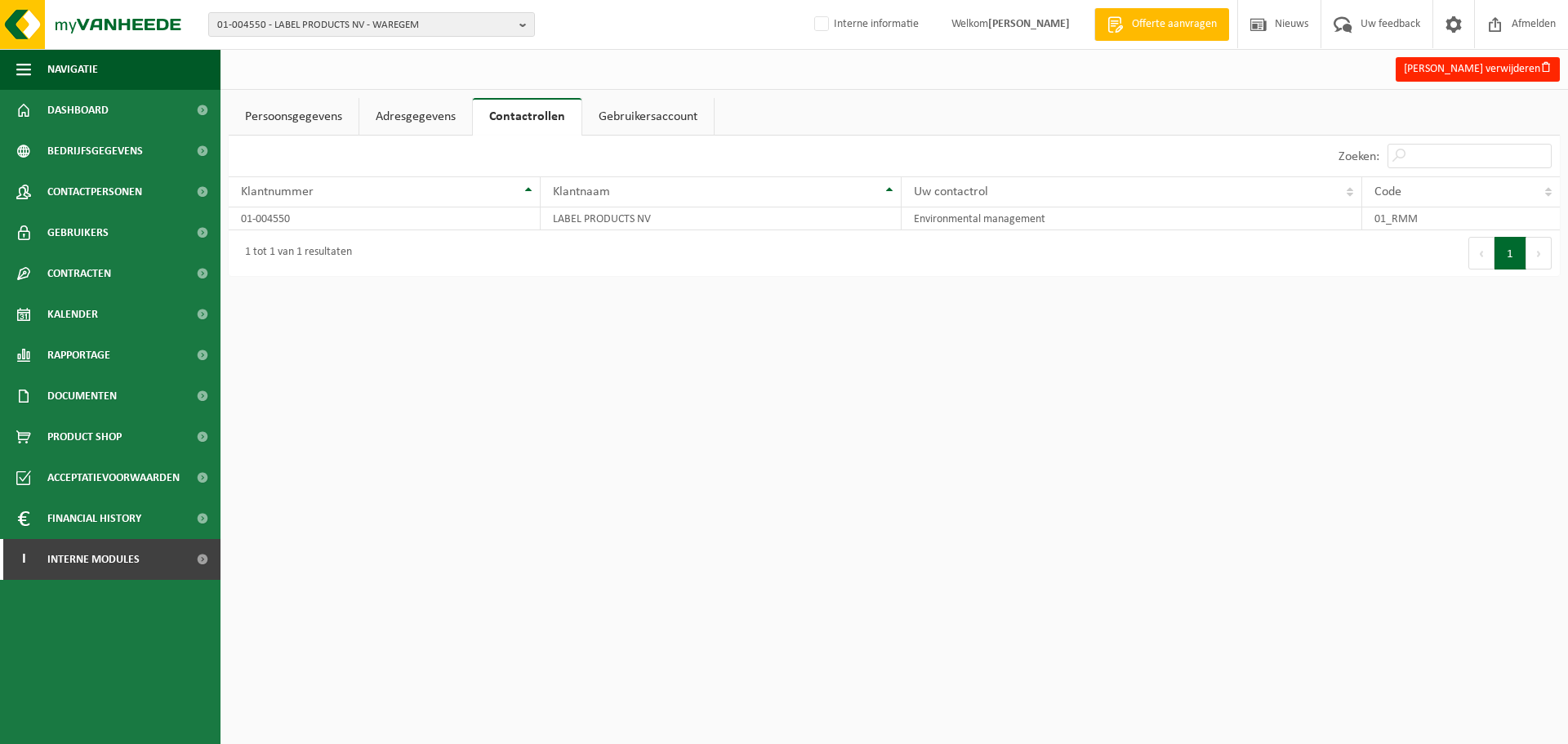
click at [423, 114] on link "Adresgegevens" at bounding box center [415, 117] width 113 height 38
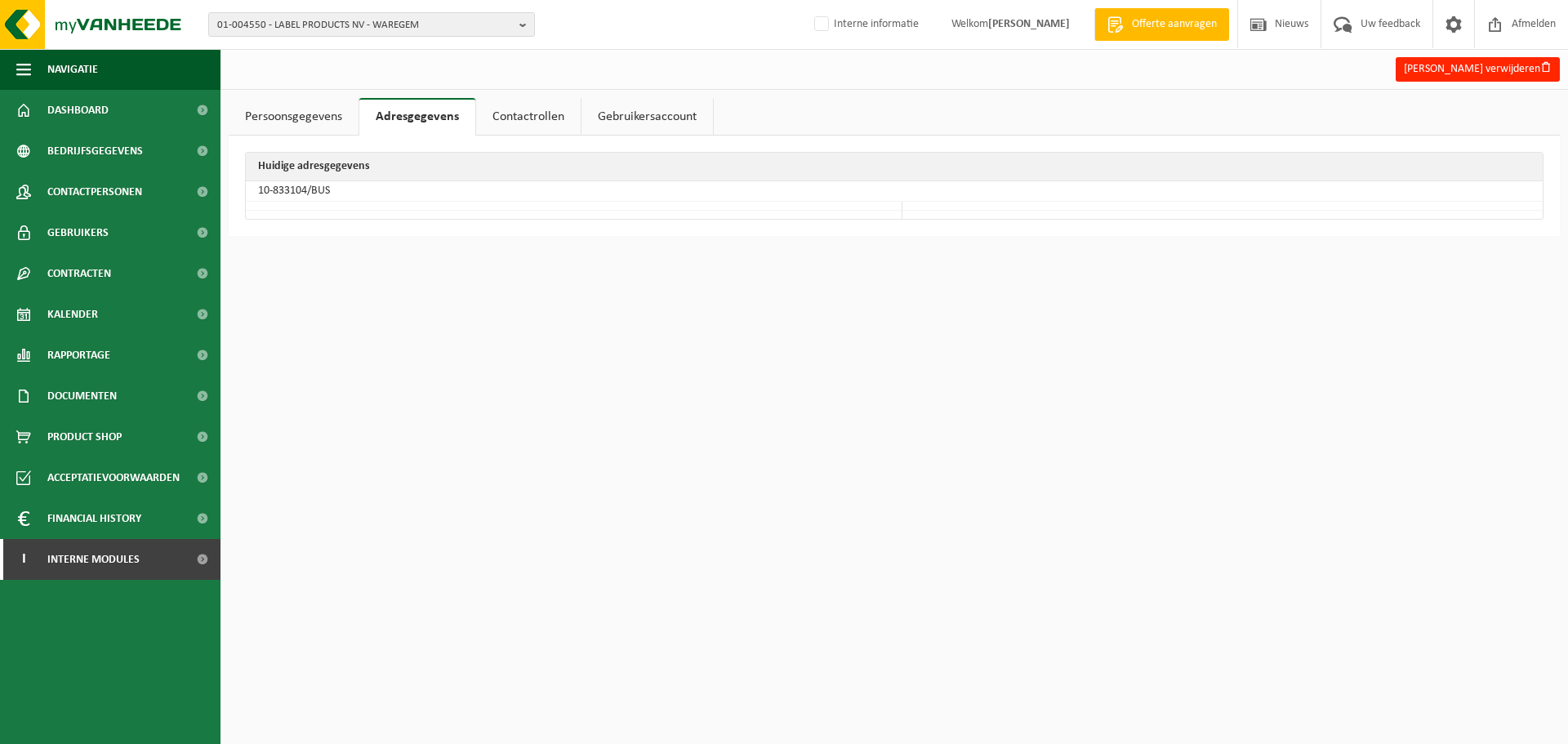
click at [306, 117] on link "Persoonsgegevens" at bounding box center [293, 117] width 130 height 38
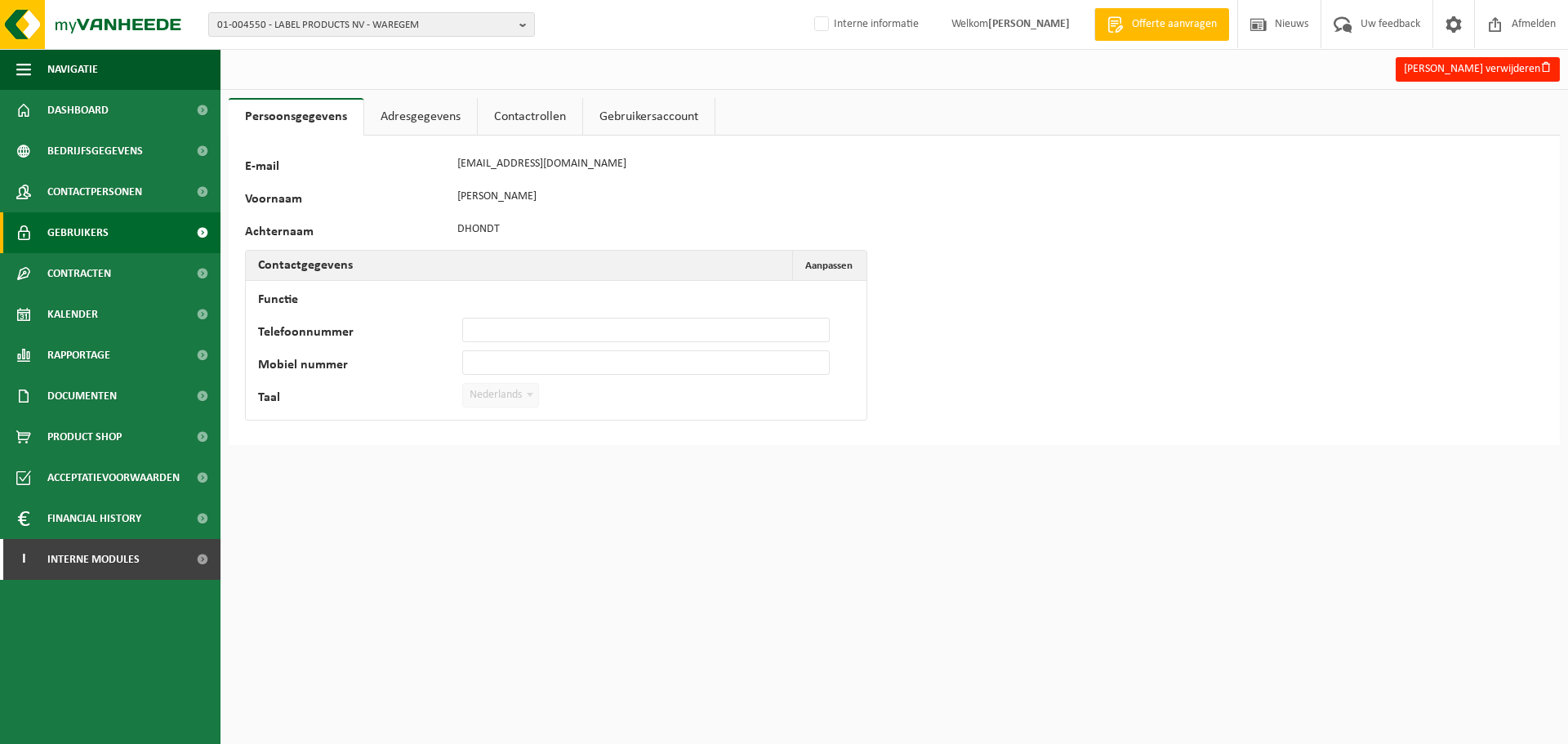
click at [114, 230] on link "Gebruikers" at bounding box center [110, 232] width 220 height 41
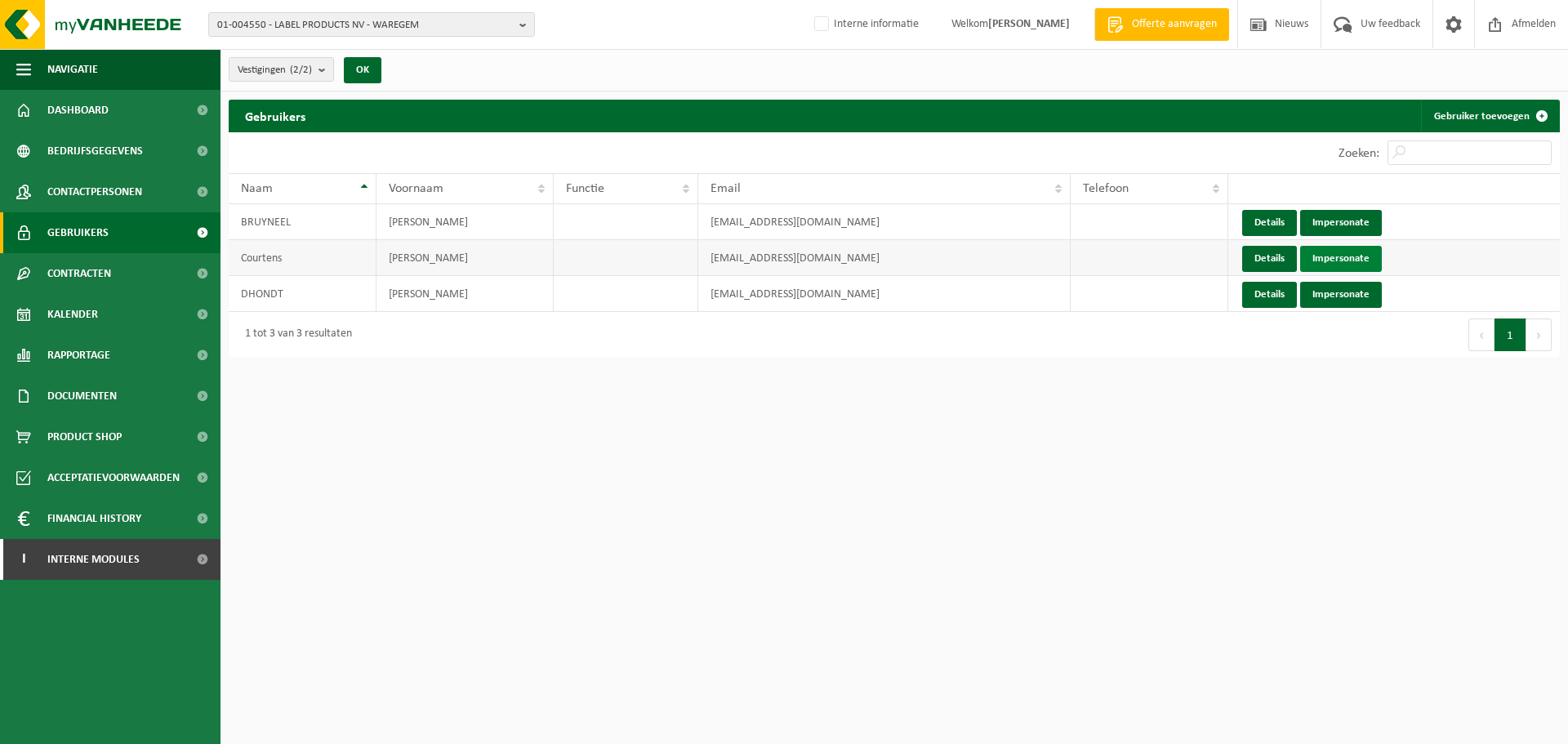
click at [1347, 259] on link "Impersonate" at bounding box center [1341, 259] width 82 height 26
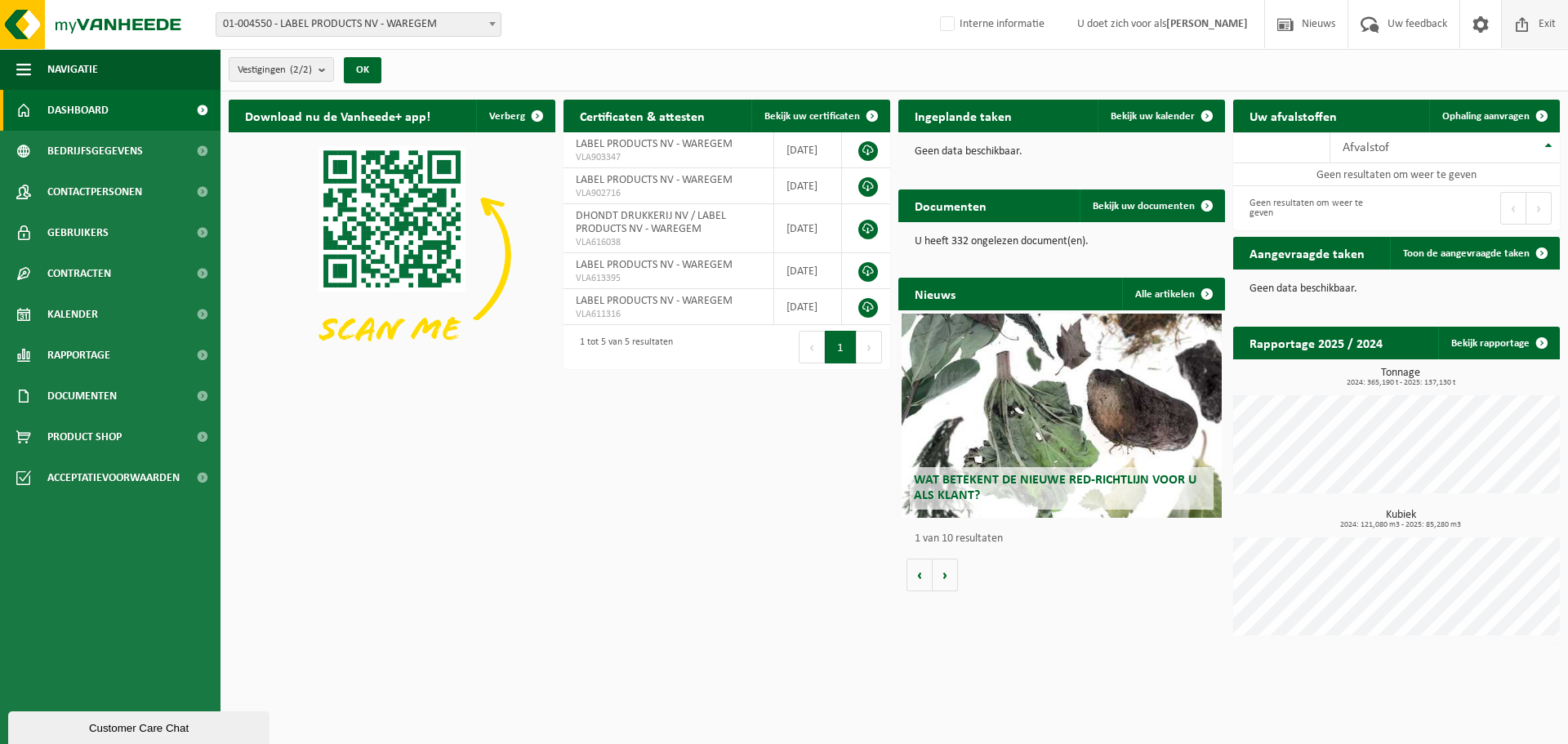
click at [1537, 30] on span "Exit" at bounding box center [1546, 24] width 25 height 48
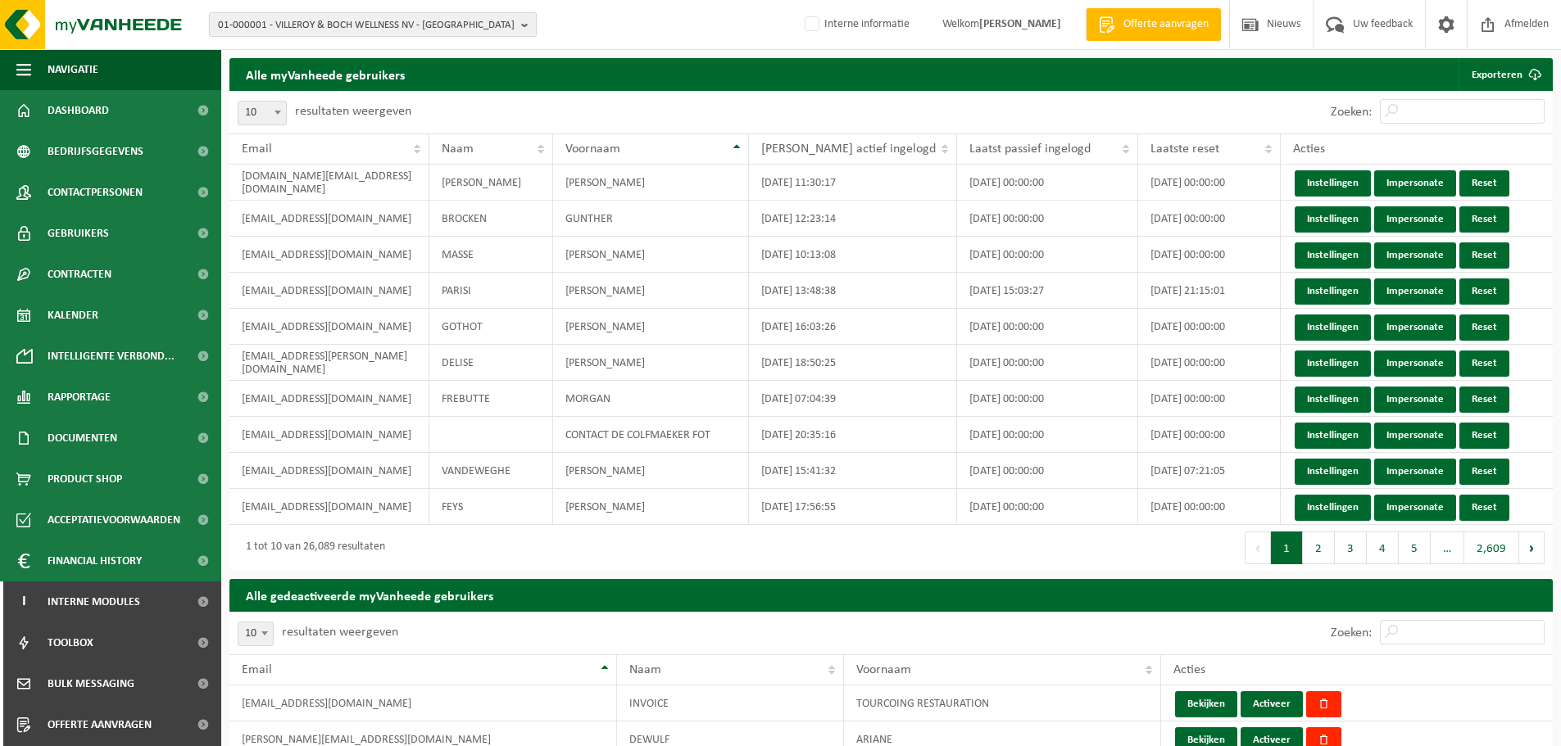
click at [378, 26] on span "01-000001 - VILLEROY & BOCH WELLNESS NV - [GEOGRAPHIC_DATA]" at bounding box center [366, 25] width 297 height 25
click at [354, 48] on input "text" at bounding box center [372, 51] width 319 height 20
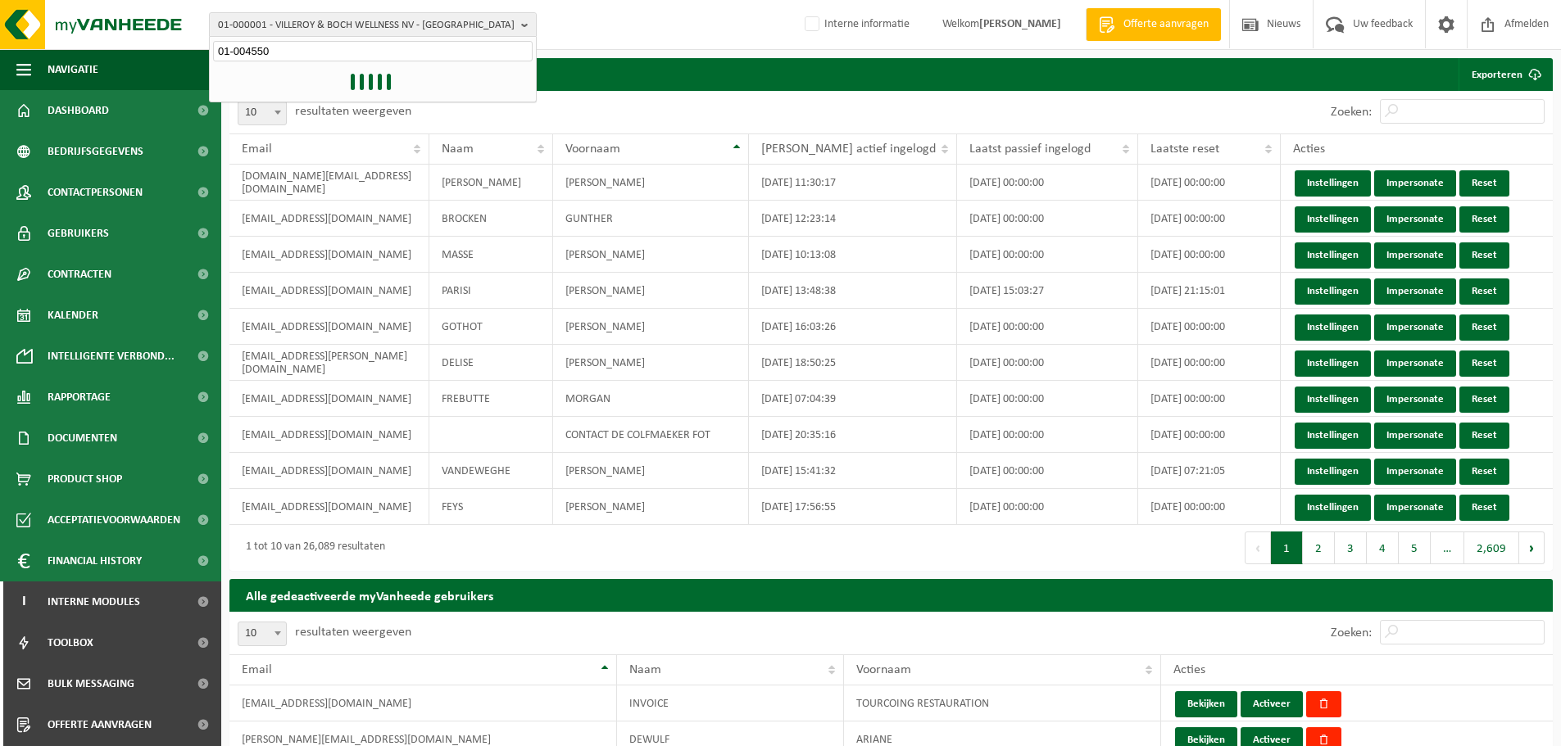
type input "01-004550"
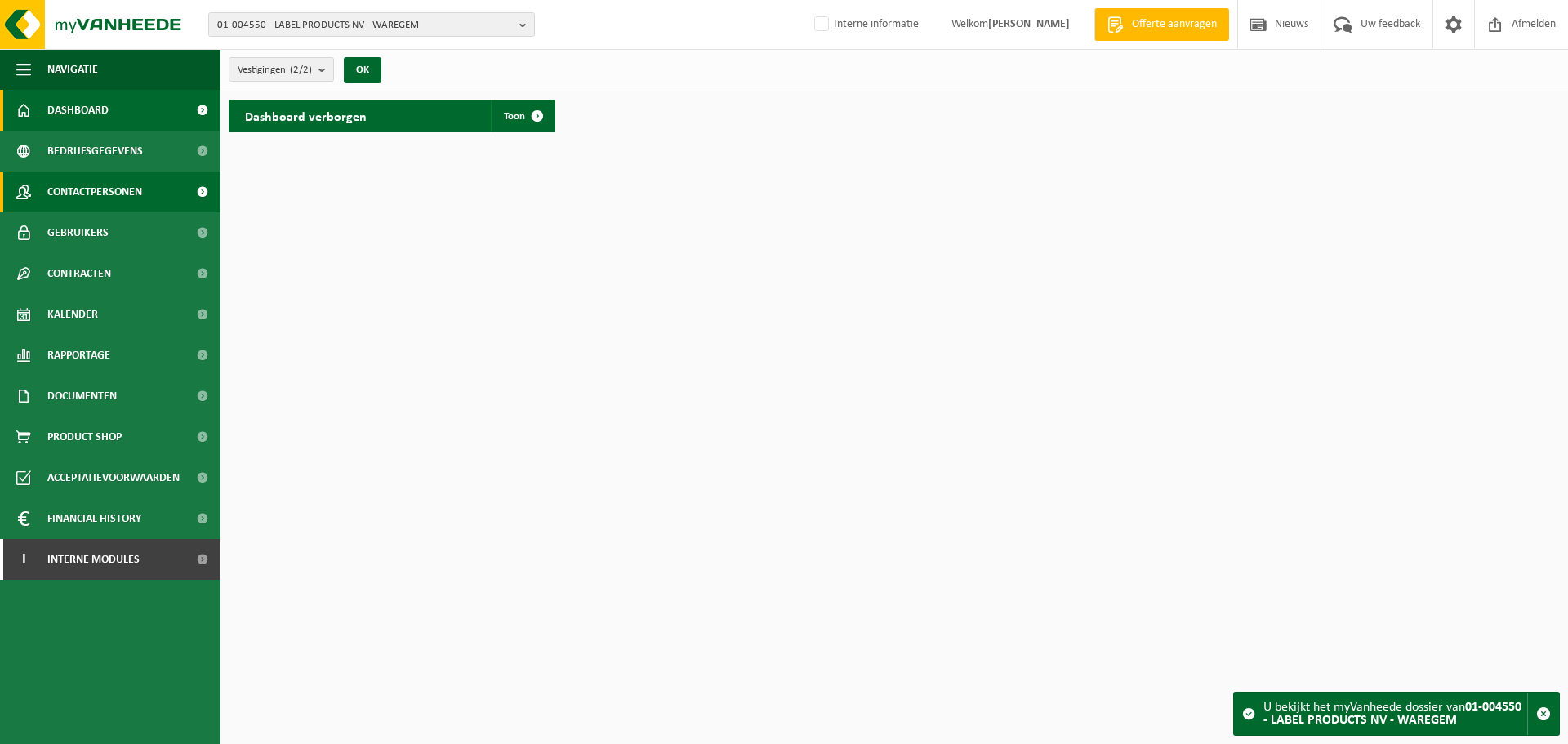
click at [99, 199] on span "Contactpersonen" at bounding box center [95, 191] width 95 height 41
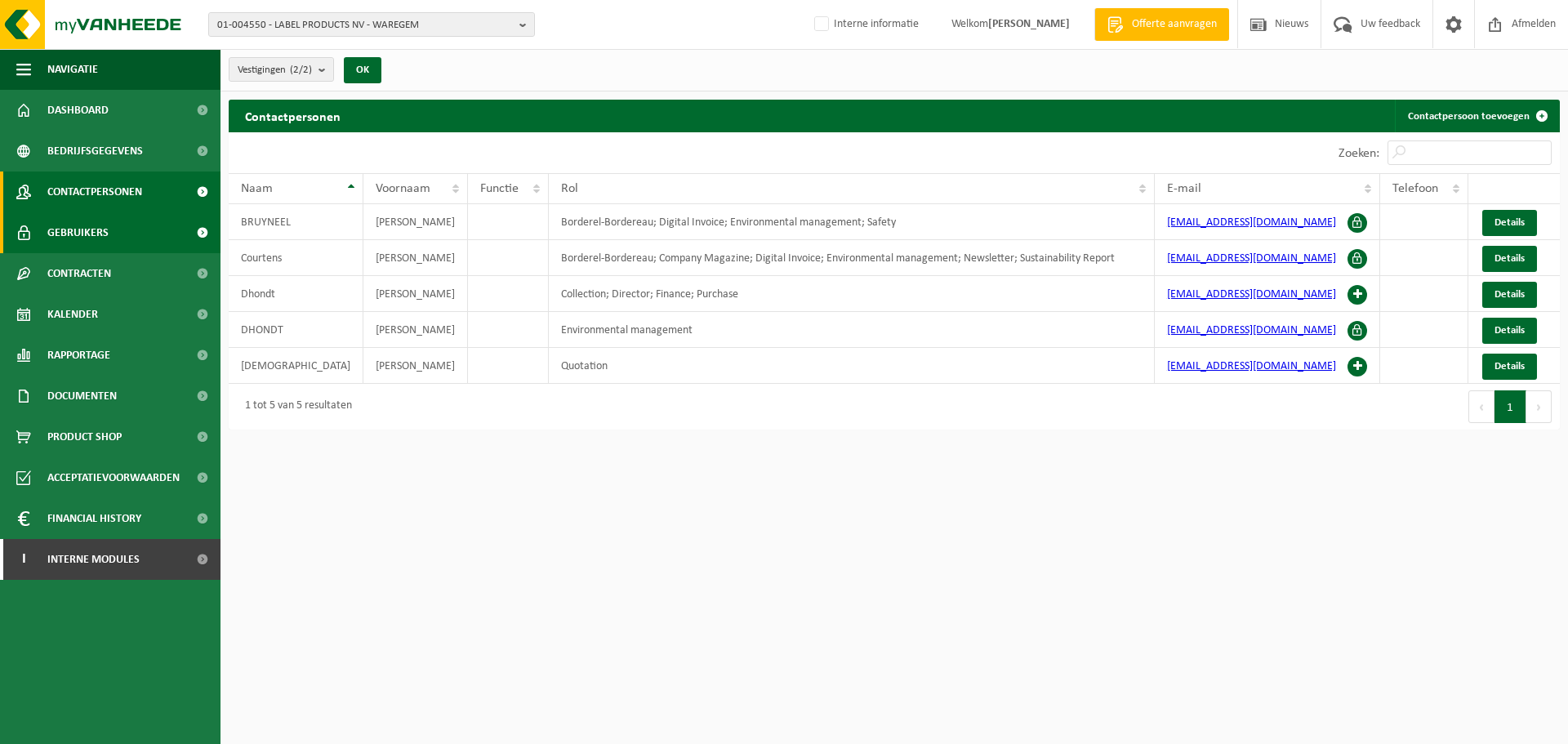
click at [116, 228] on link "Gebruikers" at bounding box center [110, 232] width 220 height 41
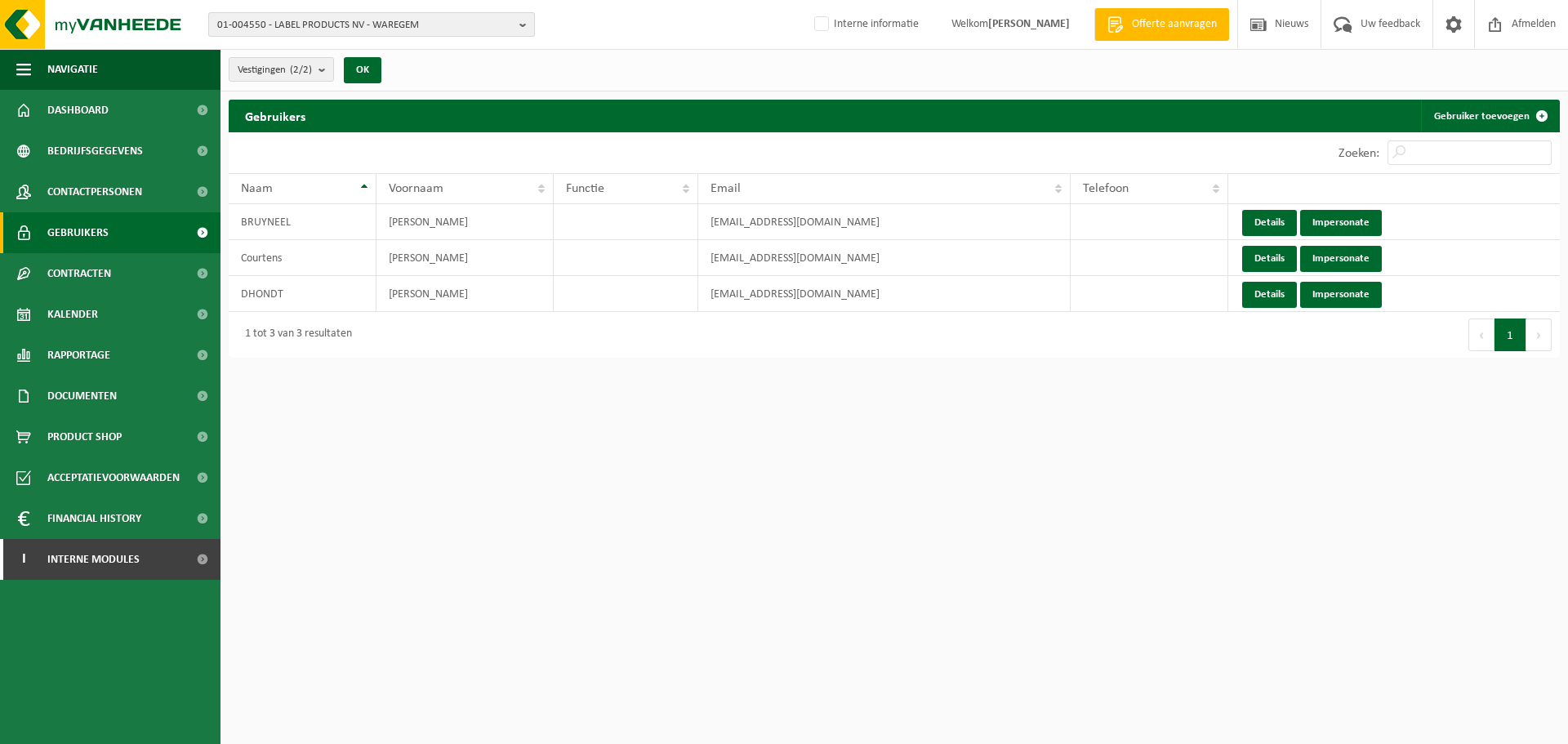
click at [359, 33] on span "01-004550 - LABEL PRODUCTS NV - WAREGEM" at bounding box center [365, 25] width 296 height 25
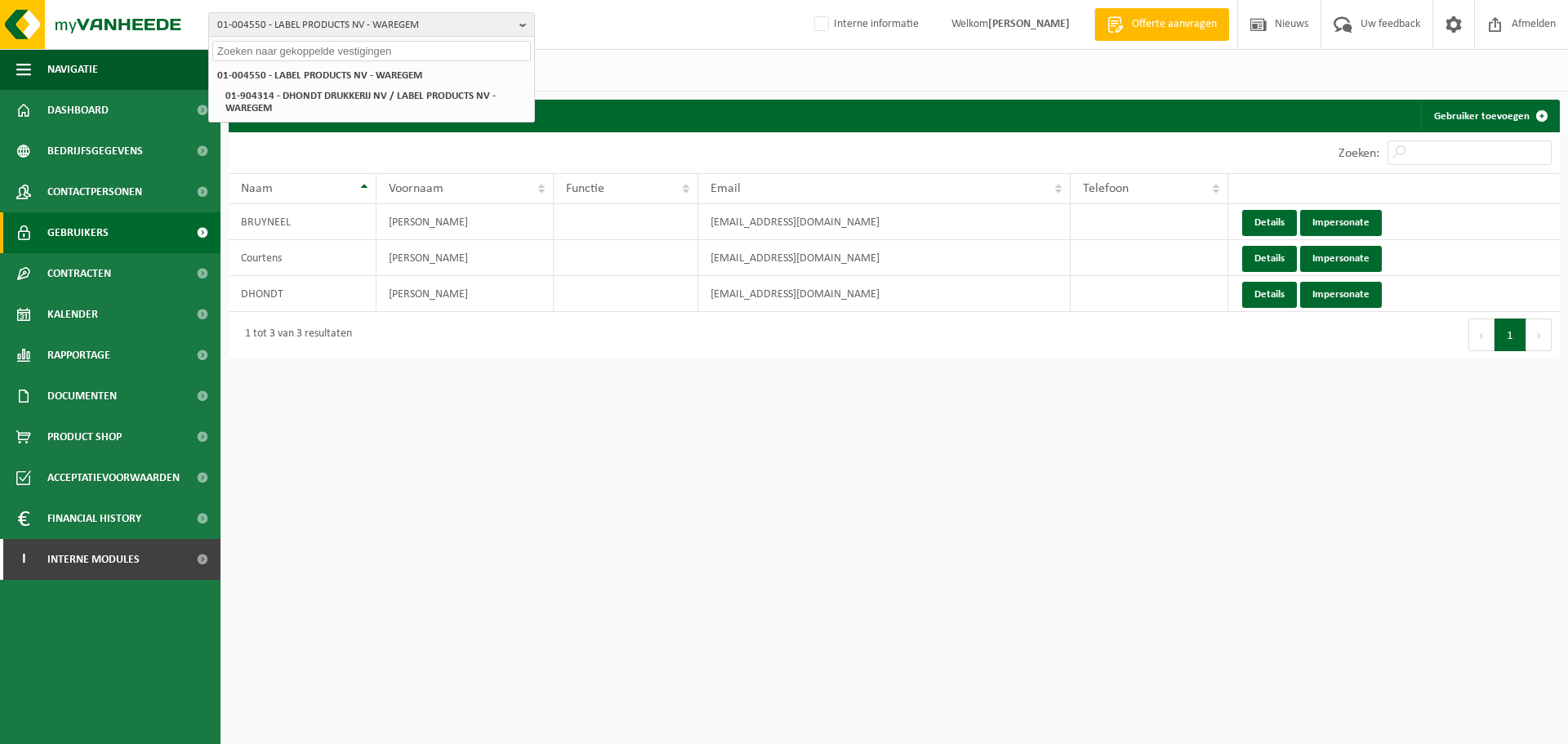
click at [350, 55] on input "text" at bounding box center [371, 51] width 318 height 20
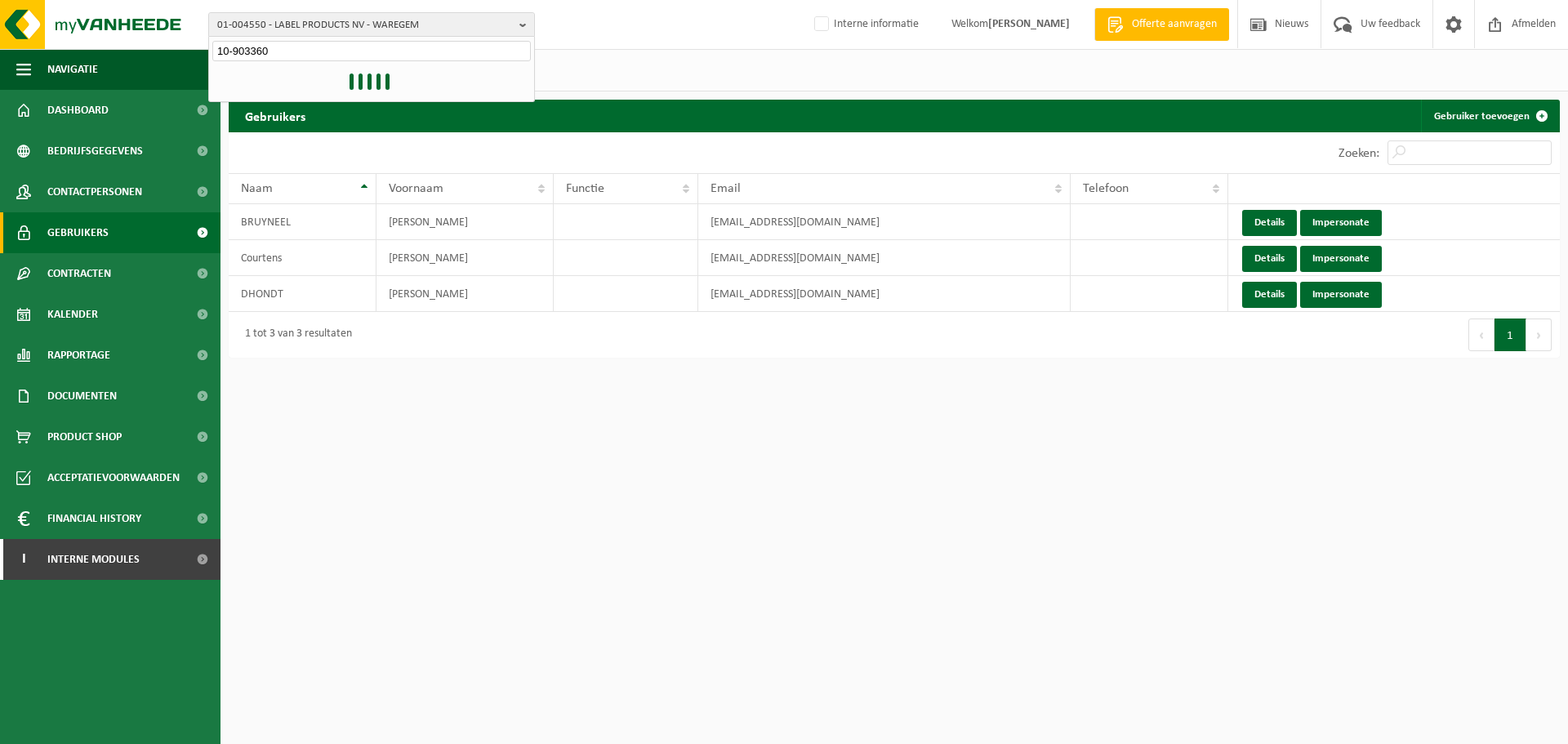
type input "10-903360"
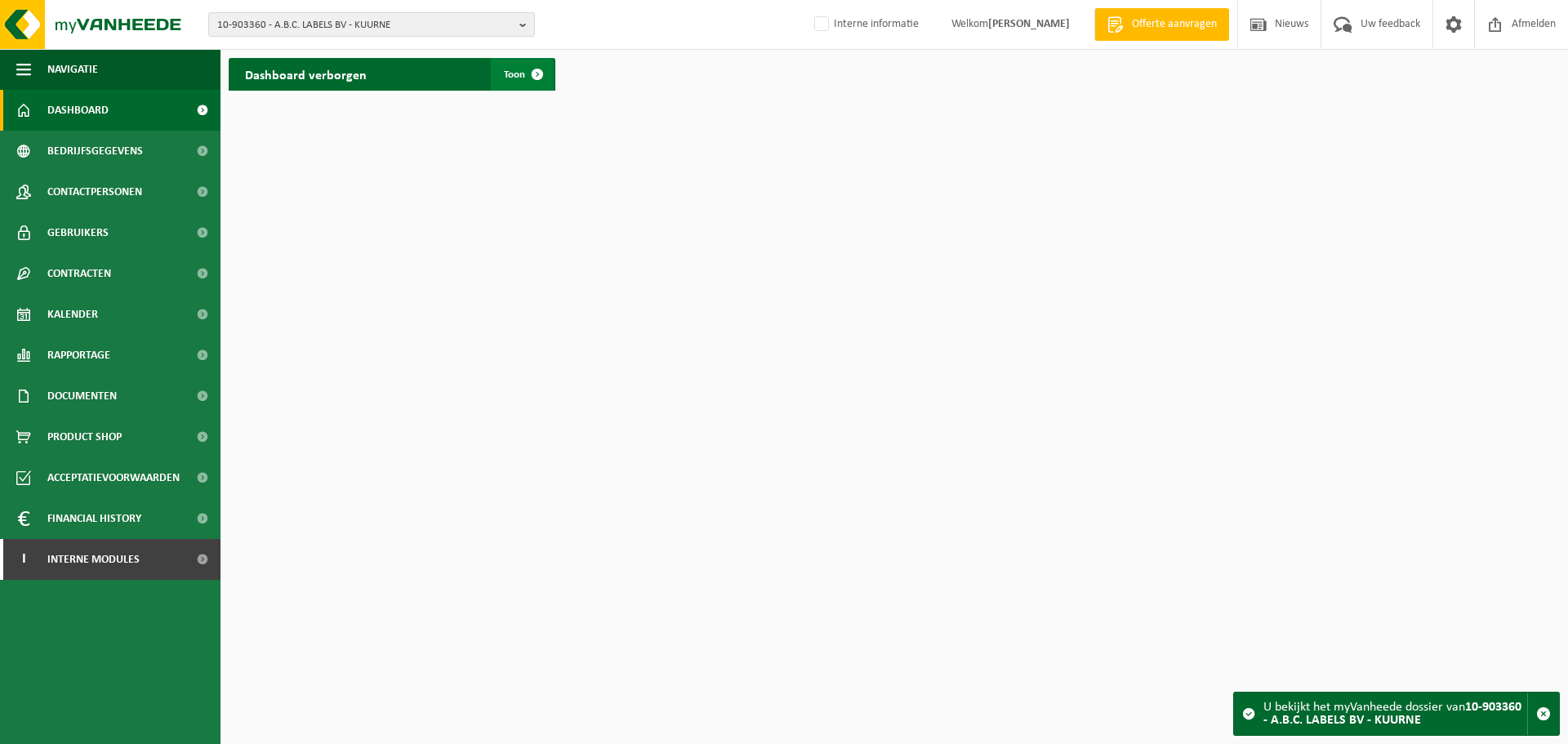
click at [538, 72] on span at bounding box center [537, 74] width 33 height 33
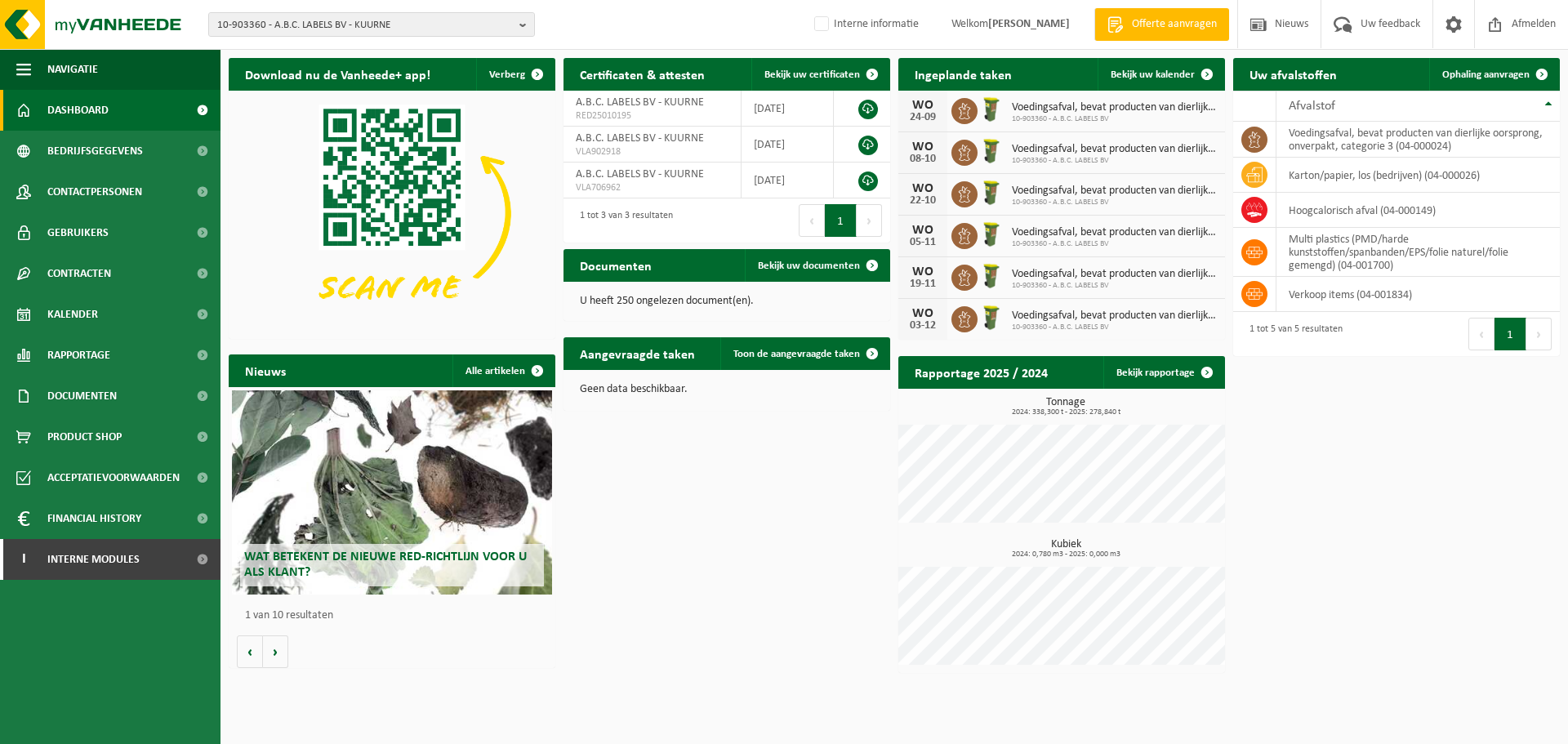
click at [624, 11] on div "10-903360 - A.B.C. LABELS BV - KUURNE 10-903360 - A.B.C. LABELS BV - KUURNE Int…" at bounding box center [784, 25] width 1568 height 50
